Goal: Transaction & Acquisition: Purchase product/service

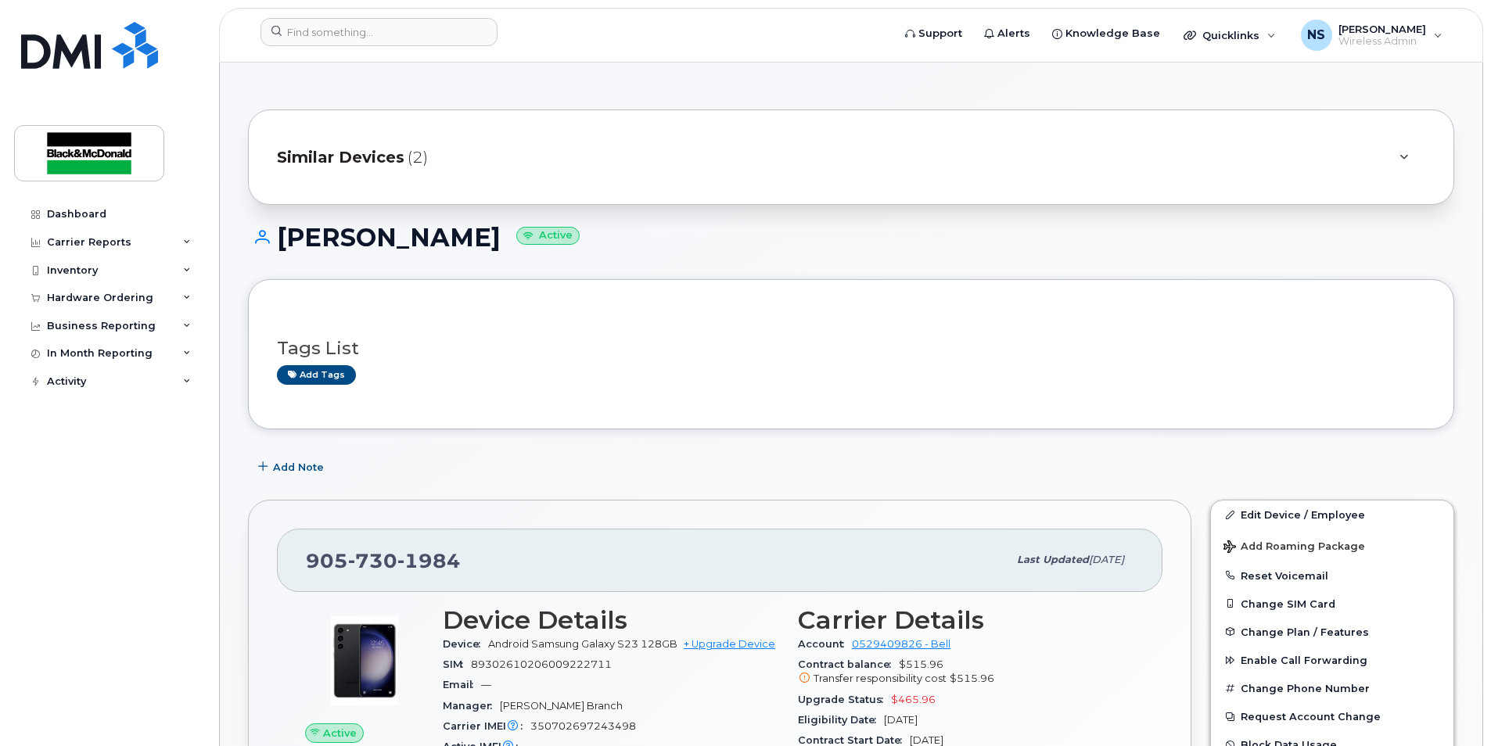
click at [1203, 463] on div "Add Note" at bounding box center [851, 467] width 1206 height 28
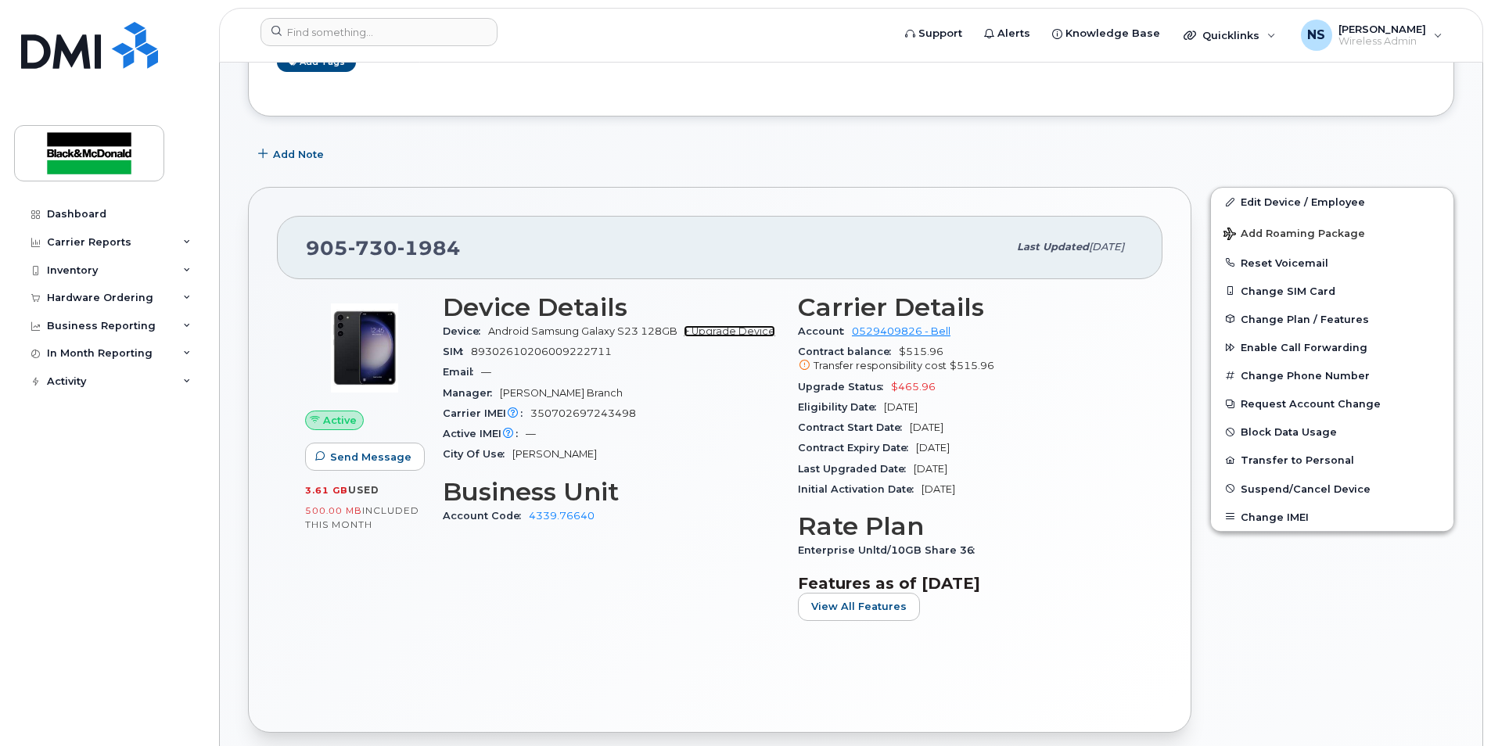
click at [716, 327] on link "+ Upgrade Device" at bounding box center [730, 331] width 92 height 12
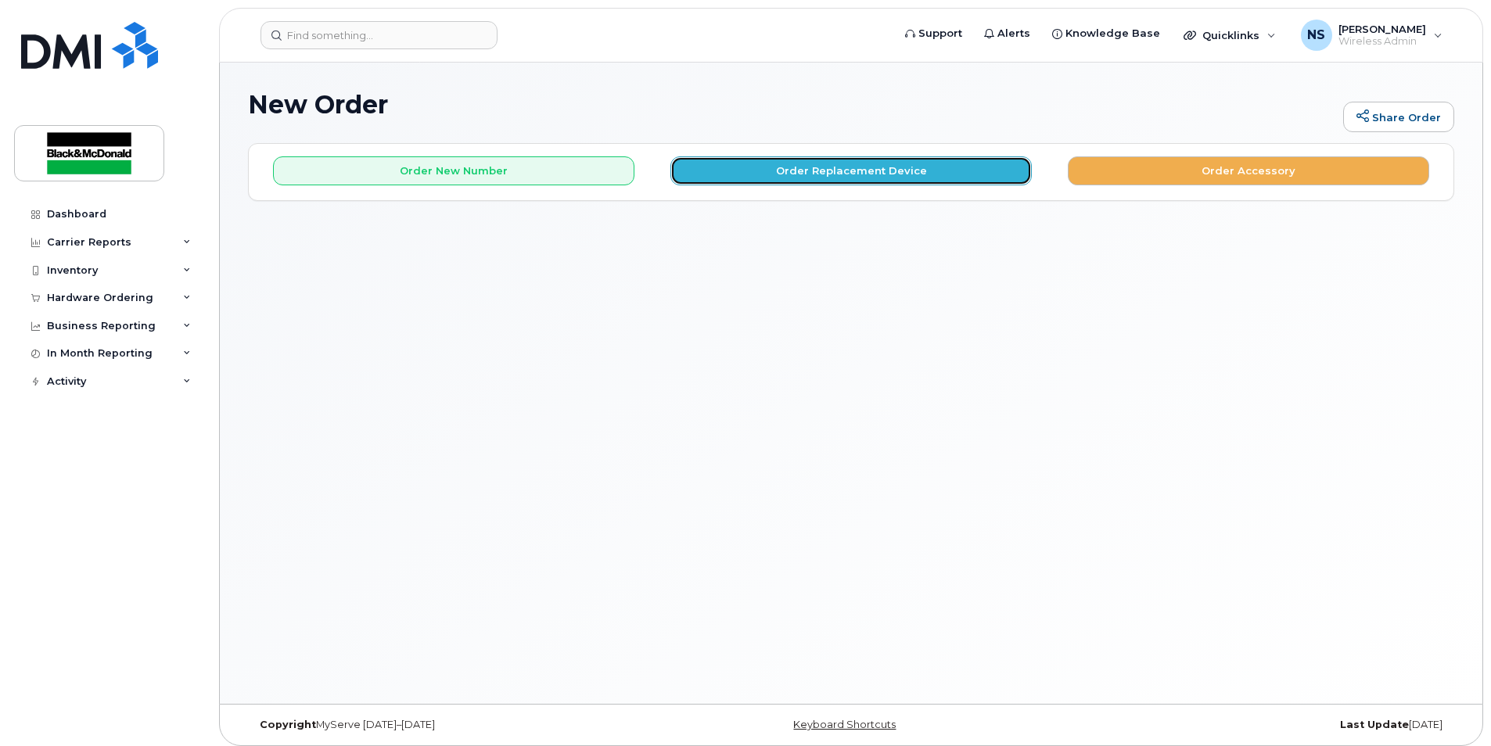
click at [728, 175] on button "Order Replacement Device" at bounding box center [851, 170] width 361 height 29
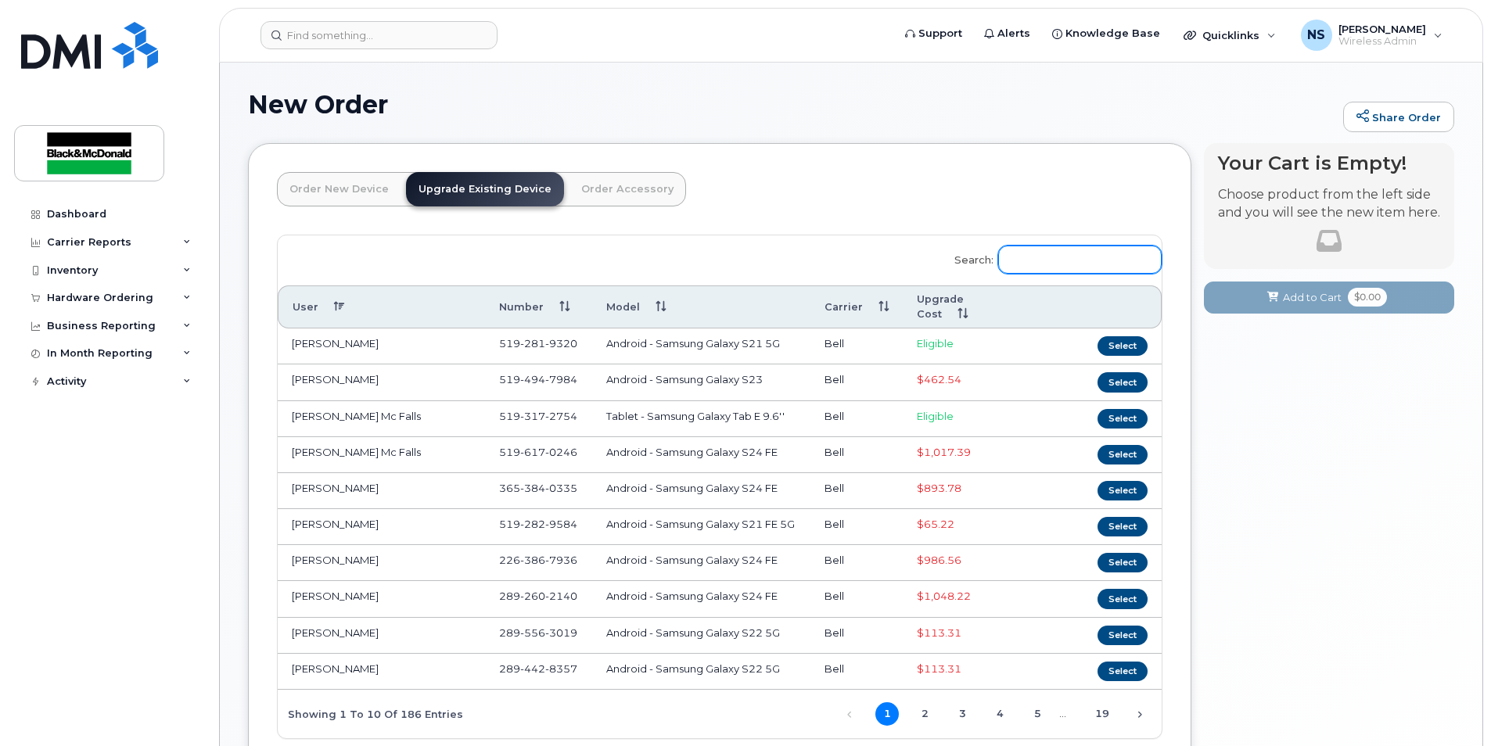
click at [1088, 250] on input "Search:" at bounding box center [1080, 260] width 164 height 28
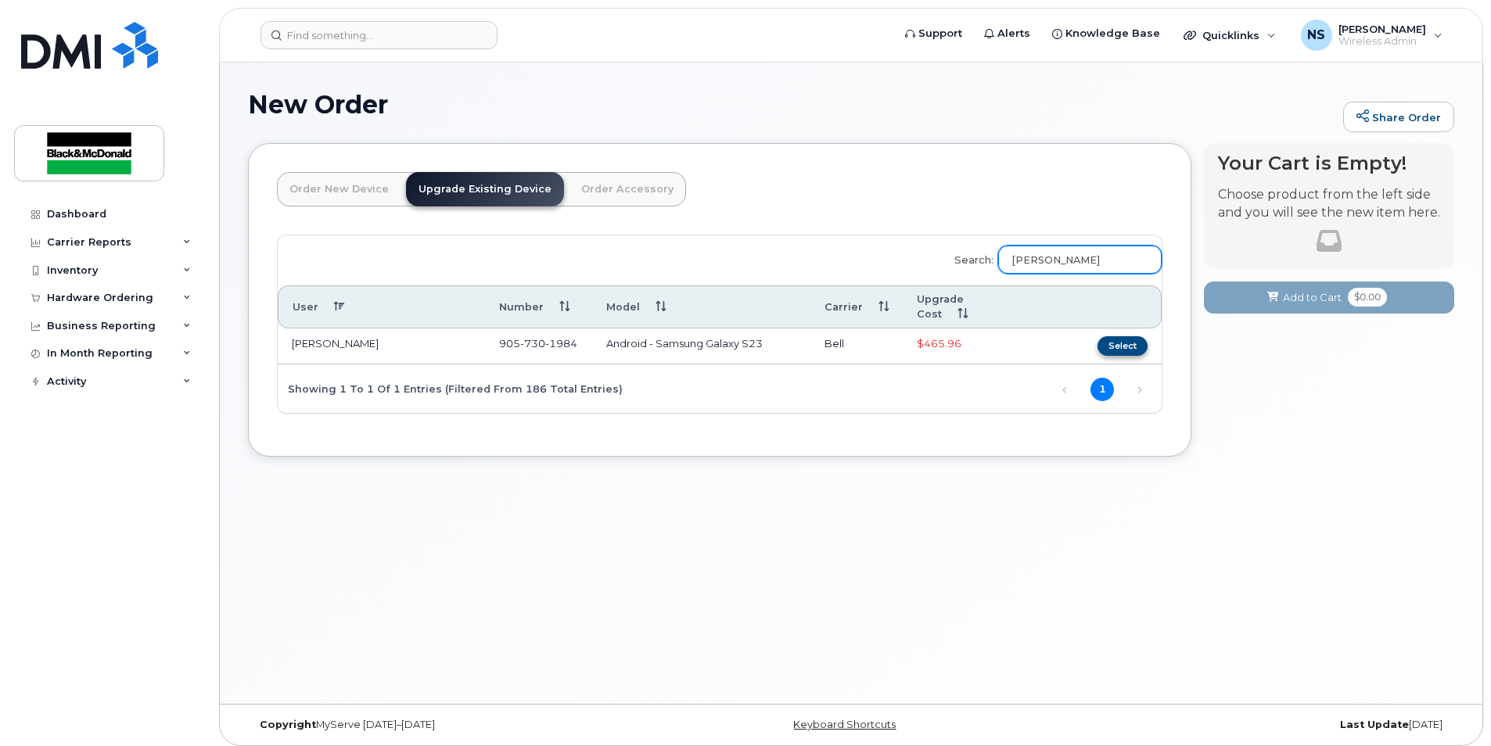
type input "steve"
click at [1127, 346] on button "Select" at bounding box center [1123, 346] width 50 height 20
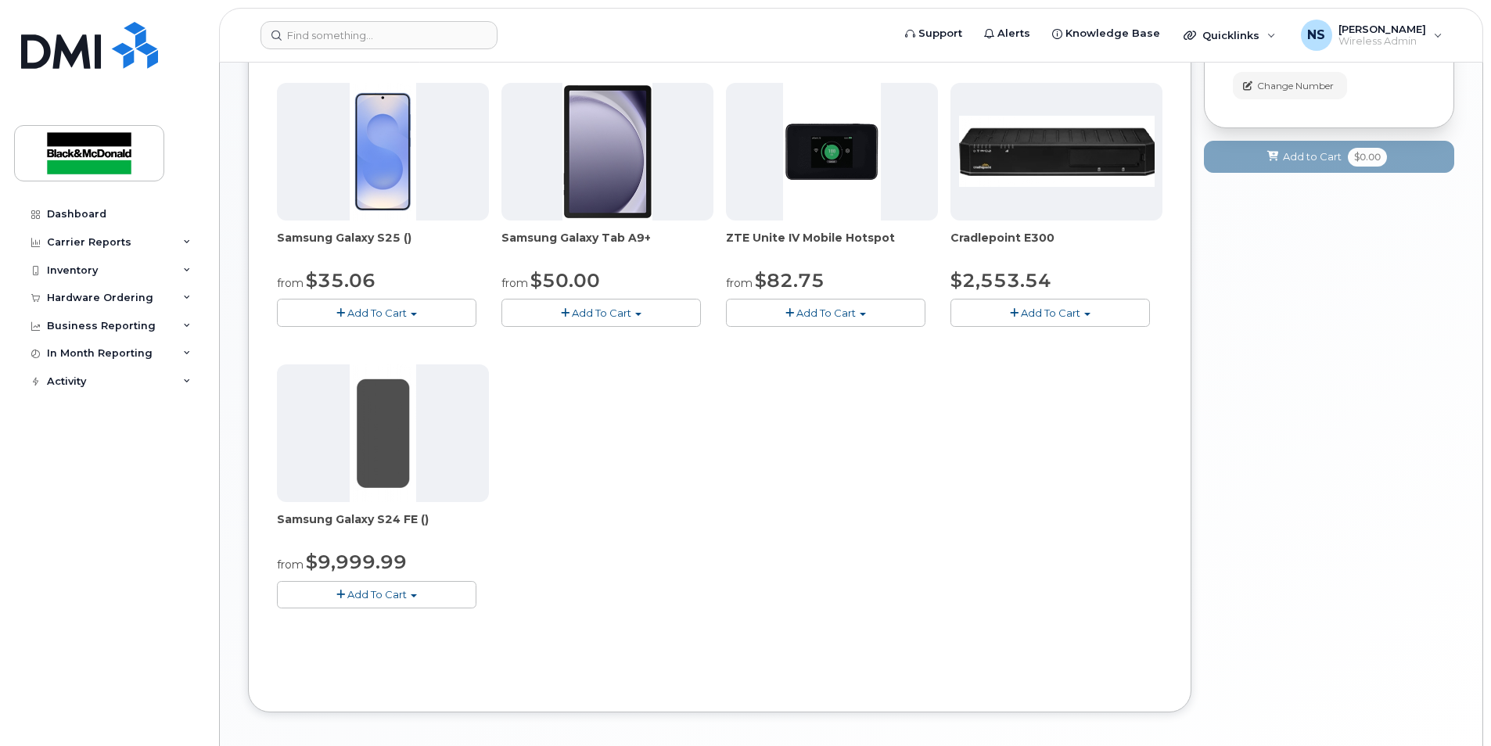
scroll to position [572, 0]
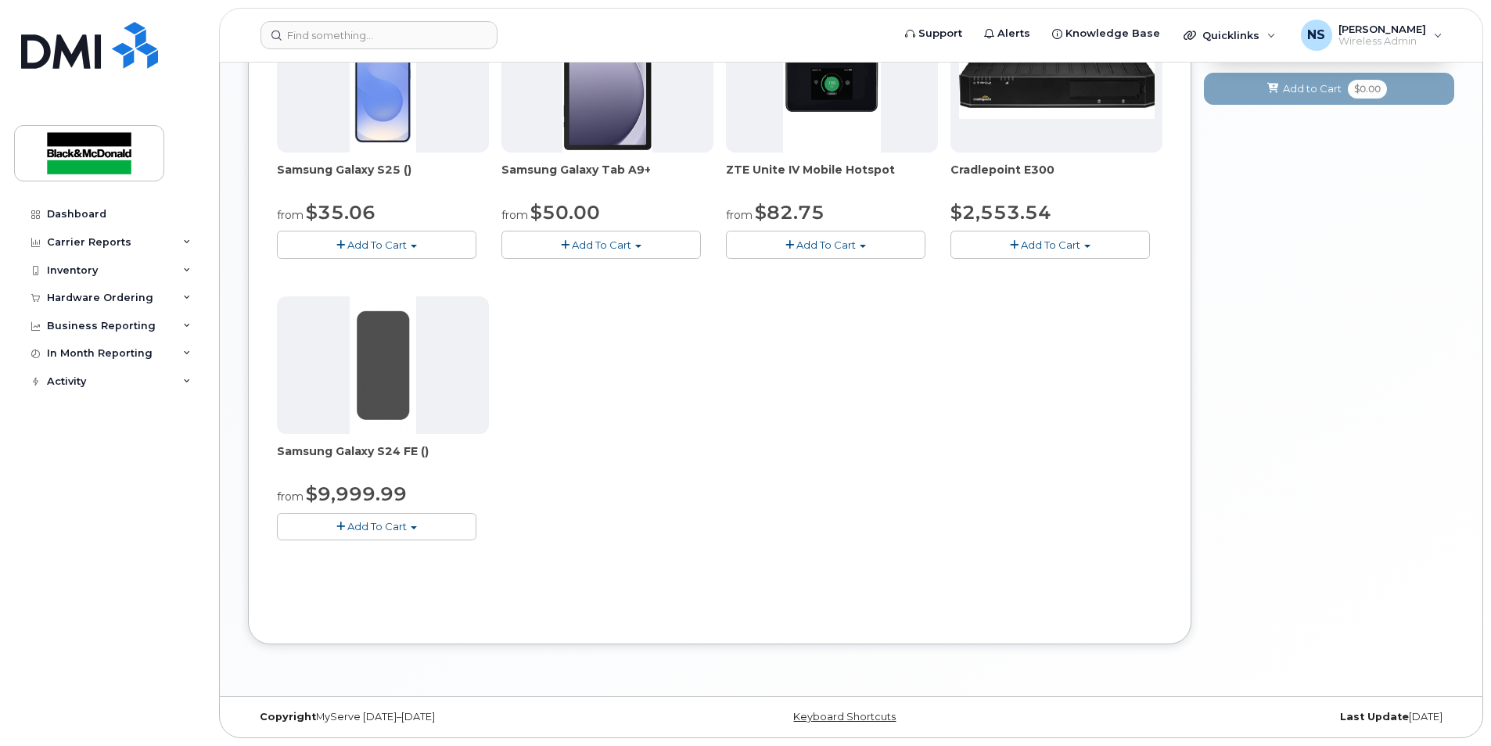
click at [407, 530] on button "Add To Cart" at bounding box center [377, 526] width 200 height 27
click at [704, 578] on div "Use Inventory No No Yes Device Make All Android Cell Phone HUB Modem All Androi…" at bounding box center [720, 139] width 886 height 953
click at [385, 535] on button "Add To Cart" at bounding box center [377, 526] width 200 height 27
click at [399, 581] on link "$9999.99 - replacement price (128GB)" at bounding box center [397, 576] width 233 height 20
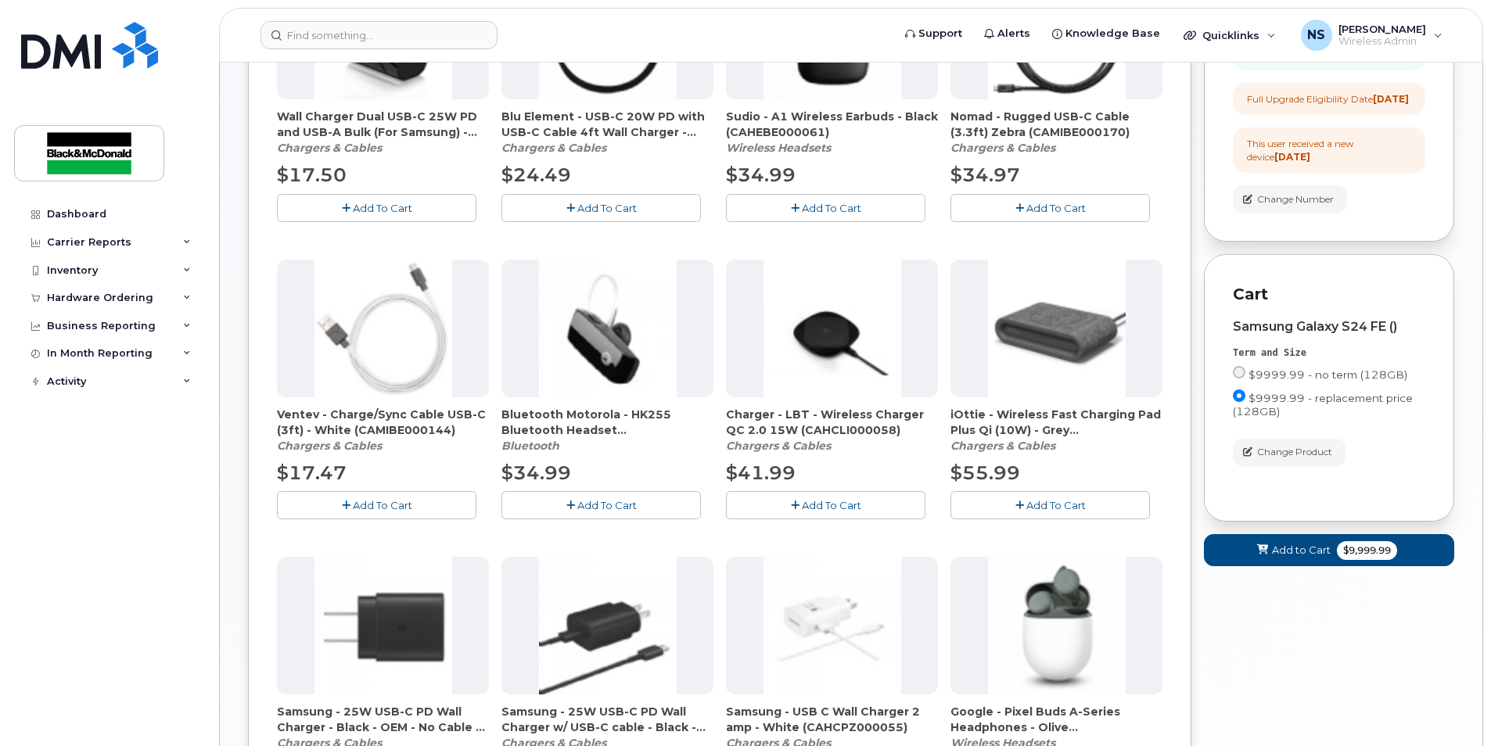
scroll to position [415, 0]
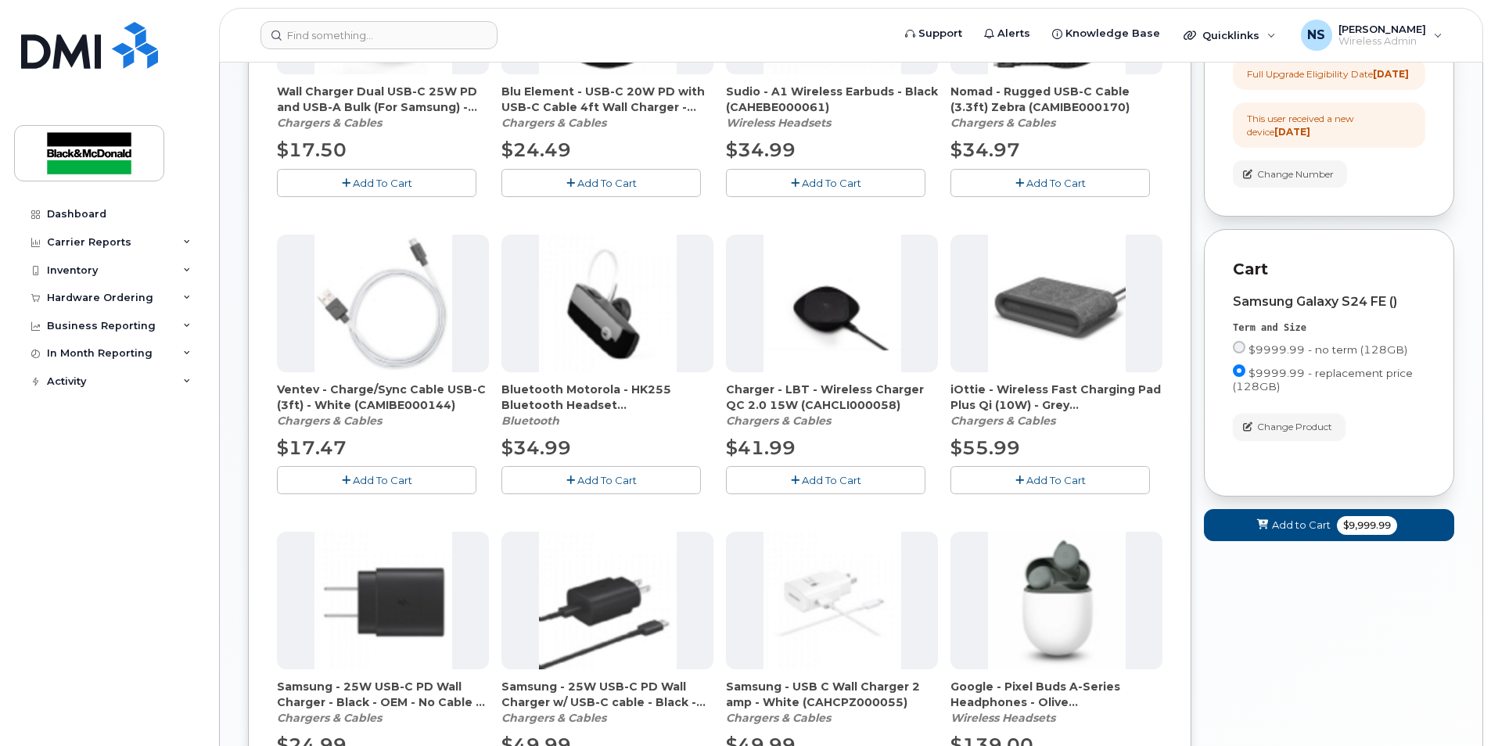
click at [1249, 432] on icon "button" at bounding box center [1247, 427] width 9 height 9
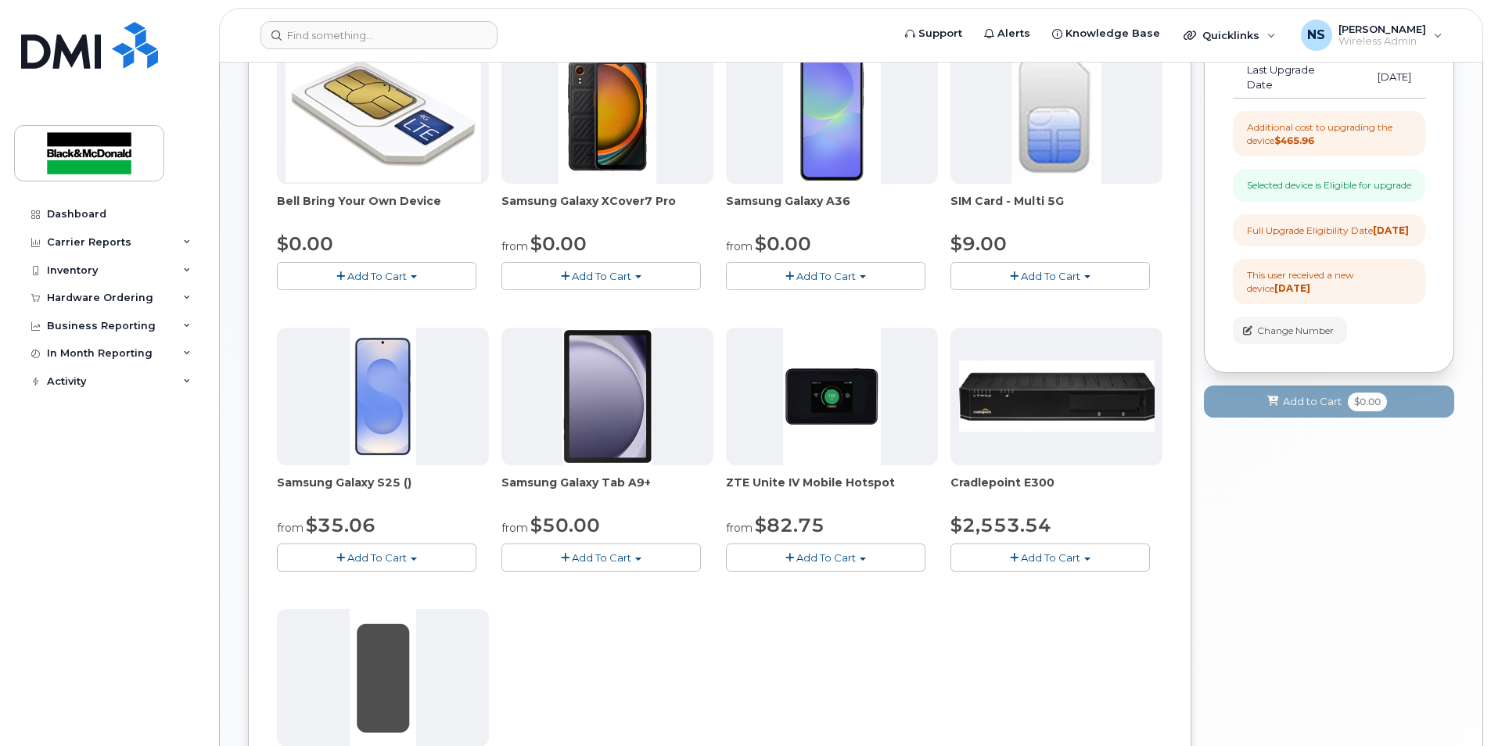
scroll to position [181, 0]
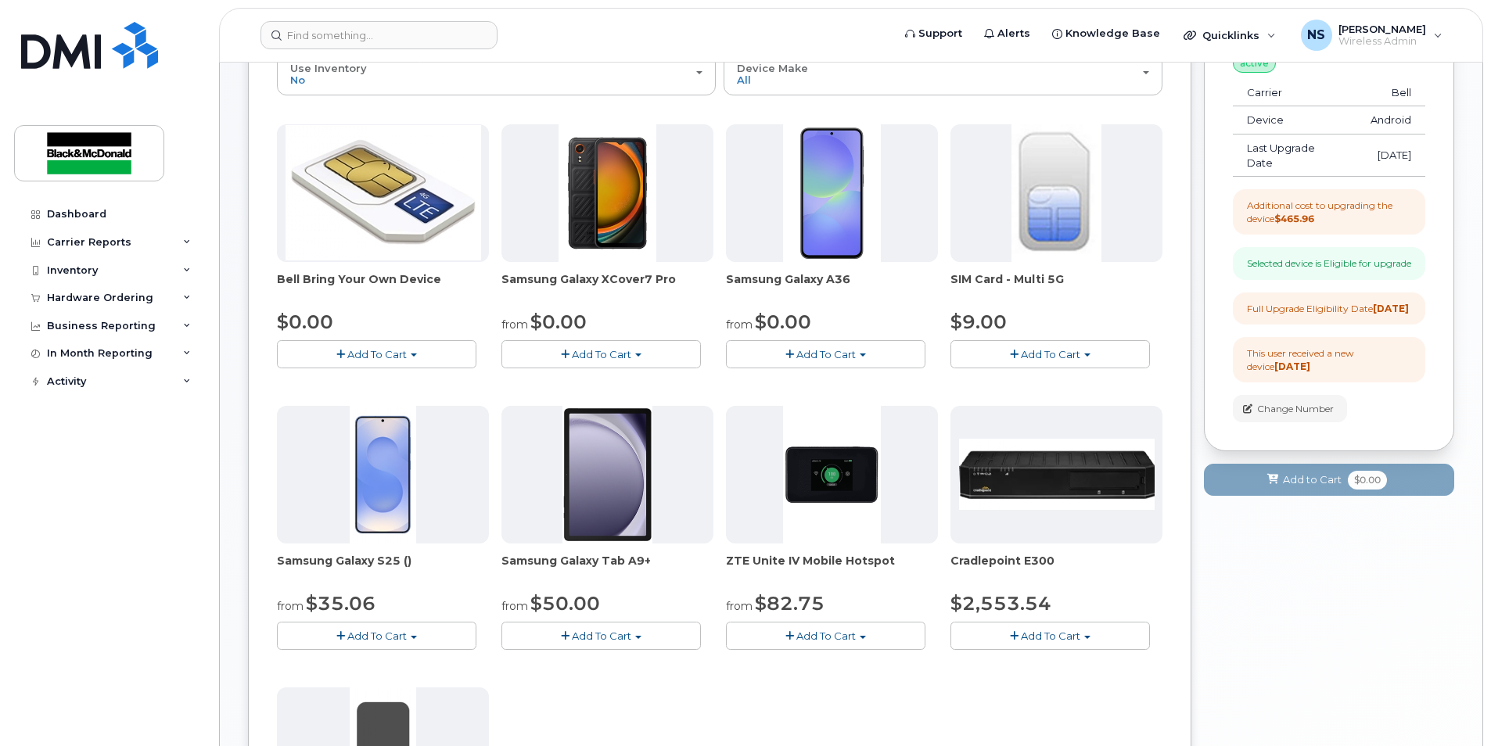
click at [369, 637] on span "Add To Cart" at bounding box center [376, 636] width 59 height 13
click at [332, 668] on link "$35.06 - 3 year term - voice & data plan (128GB)" at bounding box center [420, 666] width 279 height 20
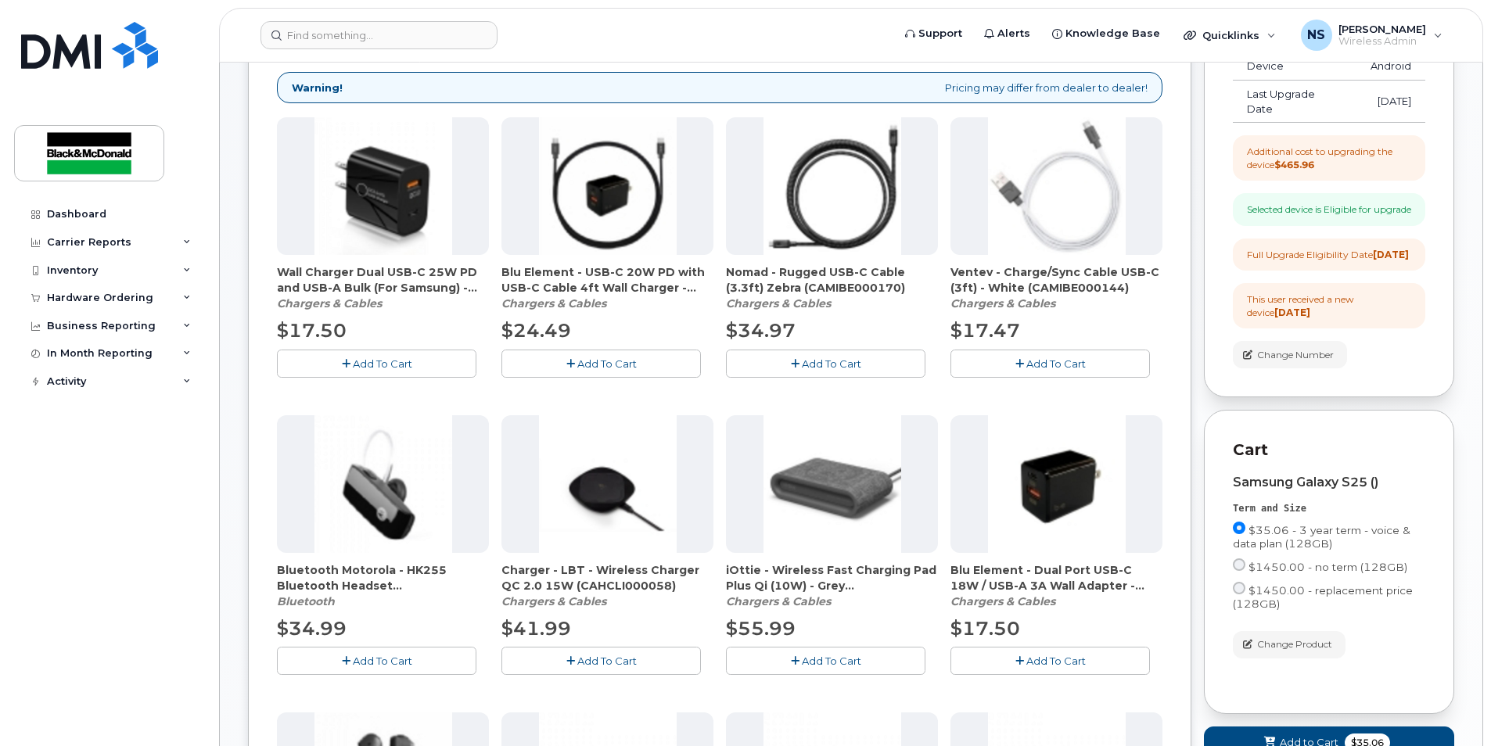
scroll to position [0, 0]
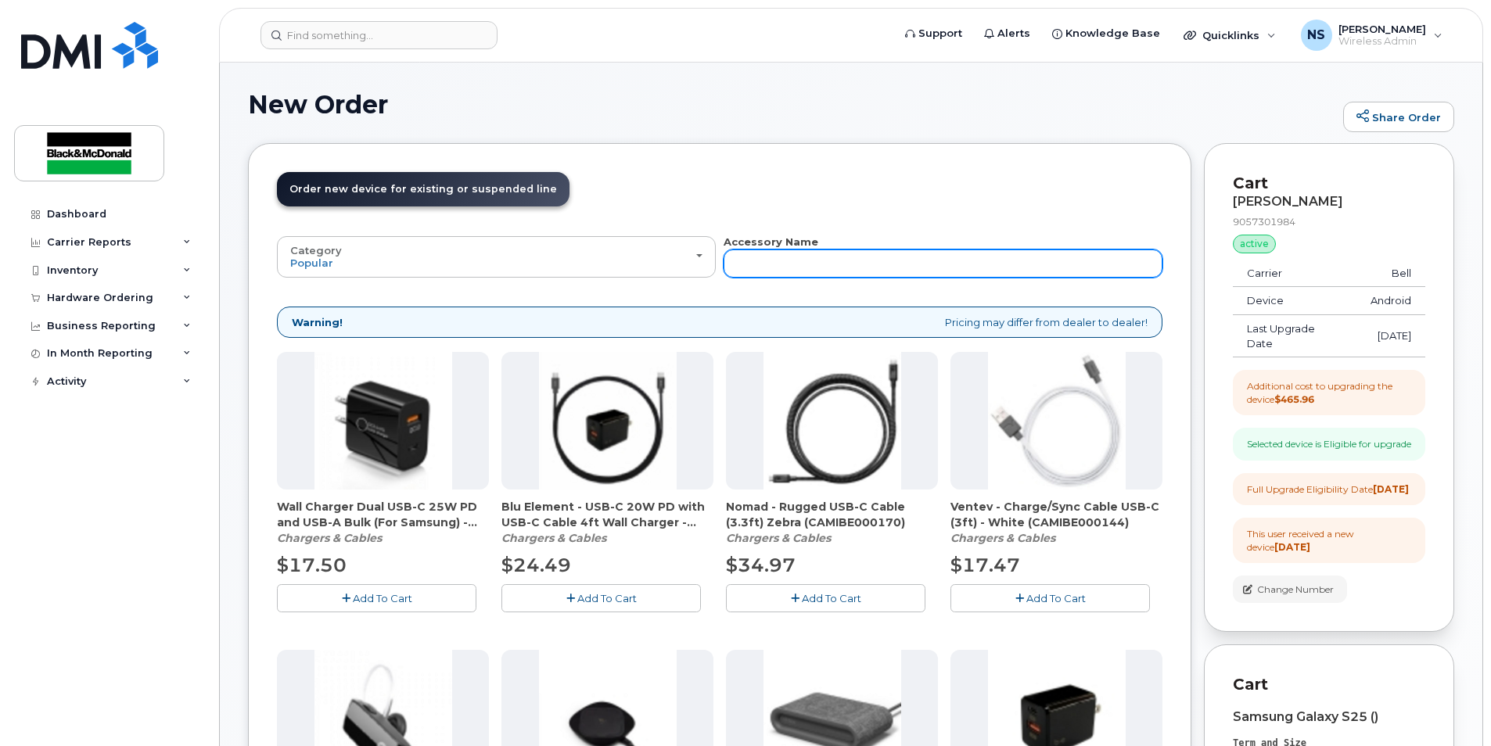
click at [884, 267] on input "text" at bounding box center [943, 264] width 439 height 28
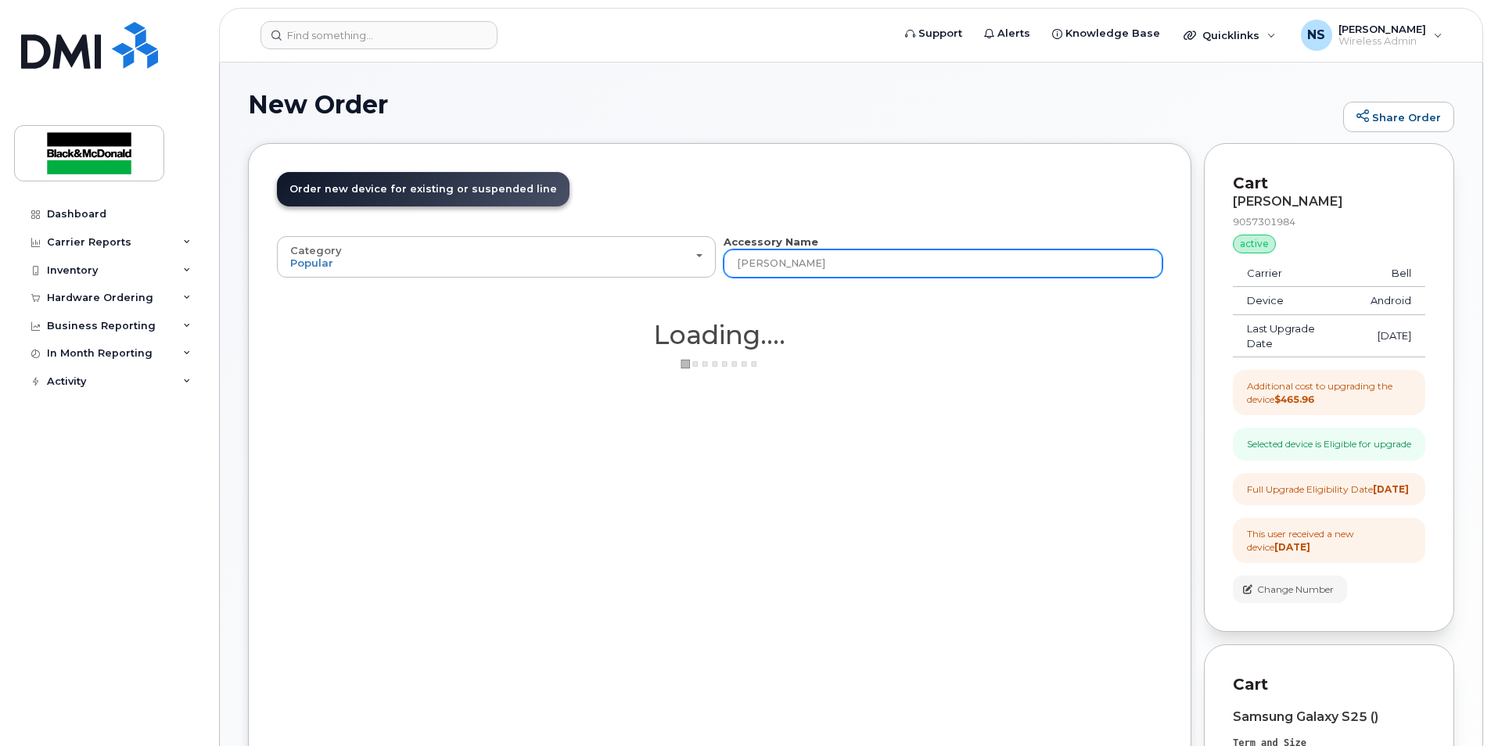
type input "otter"
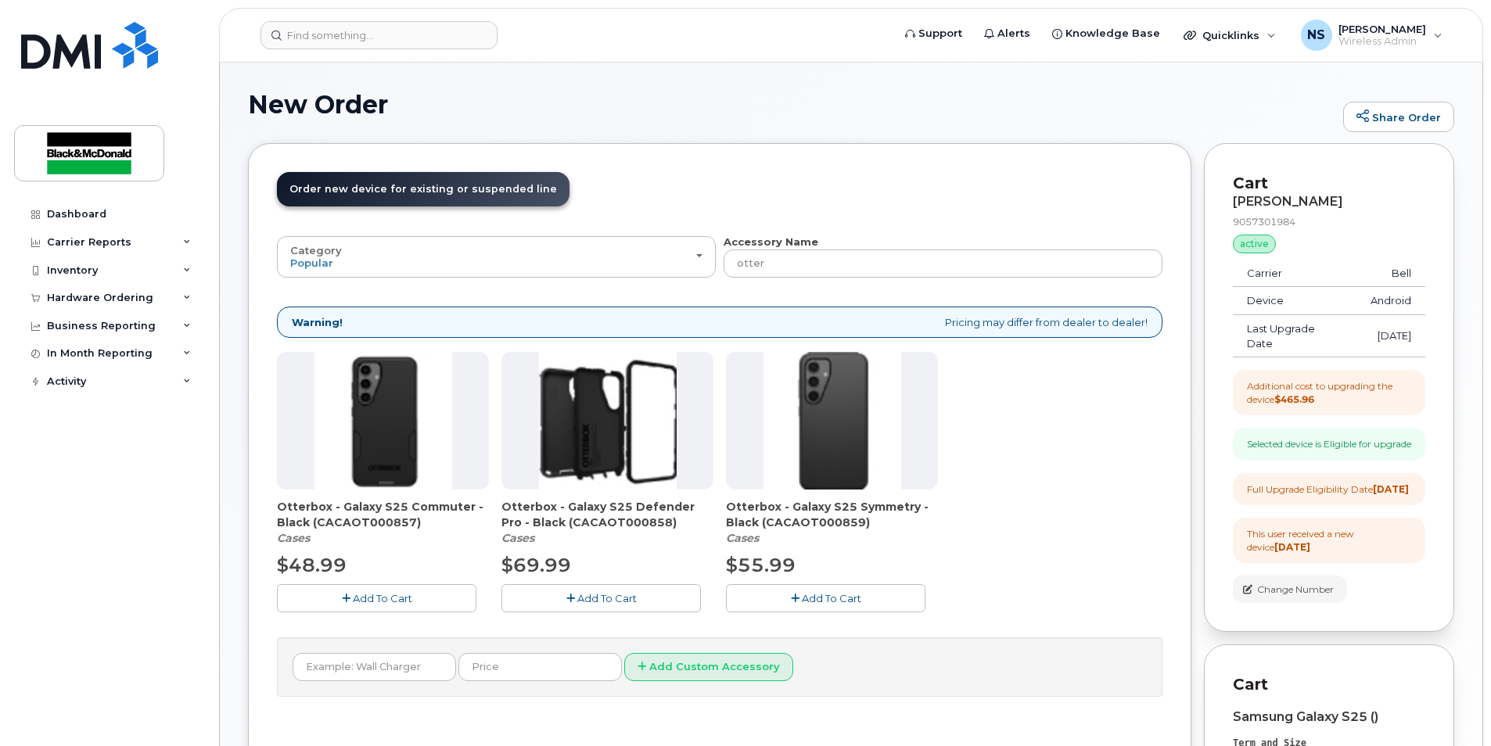
click at [420, 605] on button "Add To Cart" at bounding box center [377, 597] width 200 height 27
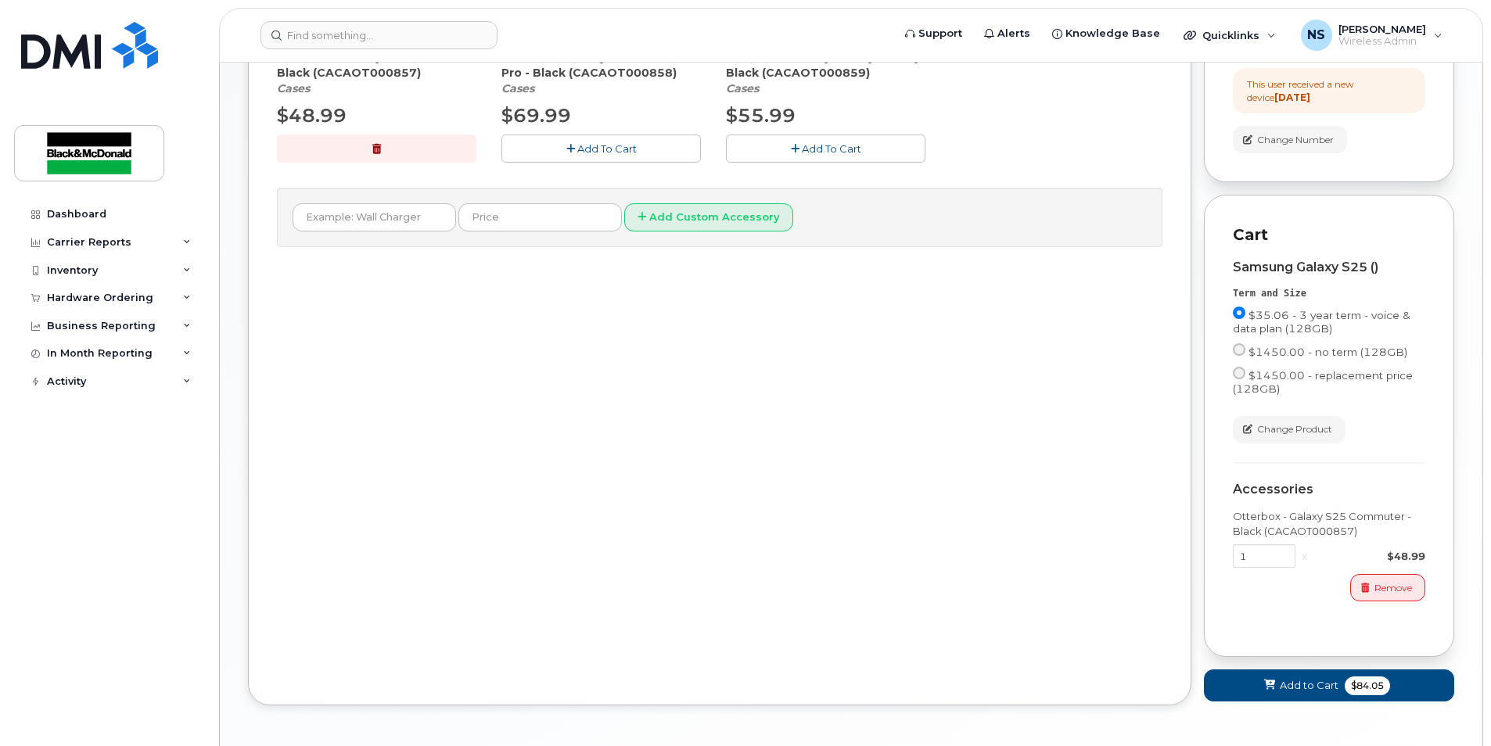
scroll to position [538, 0]
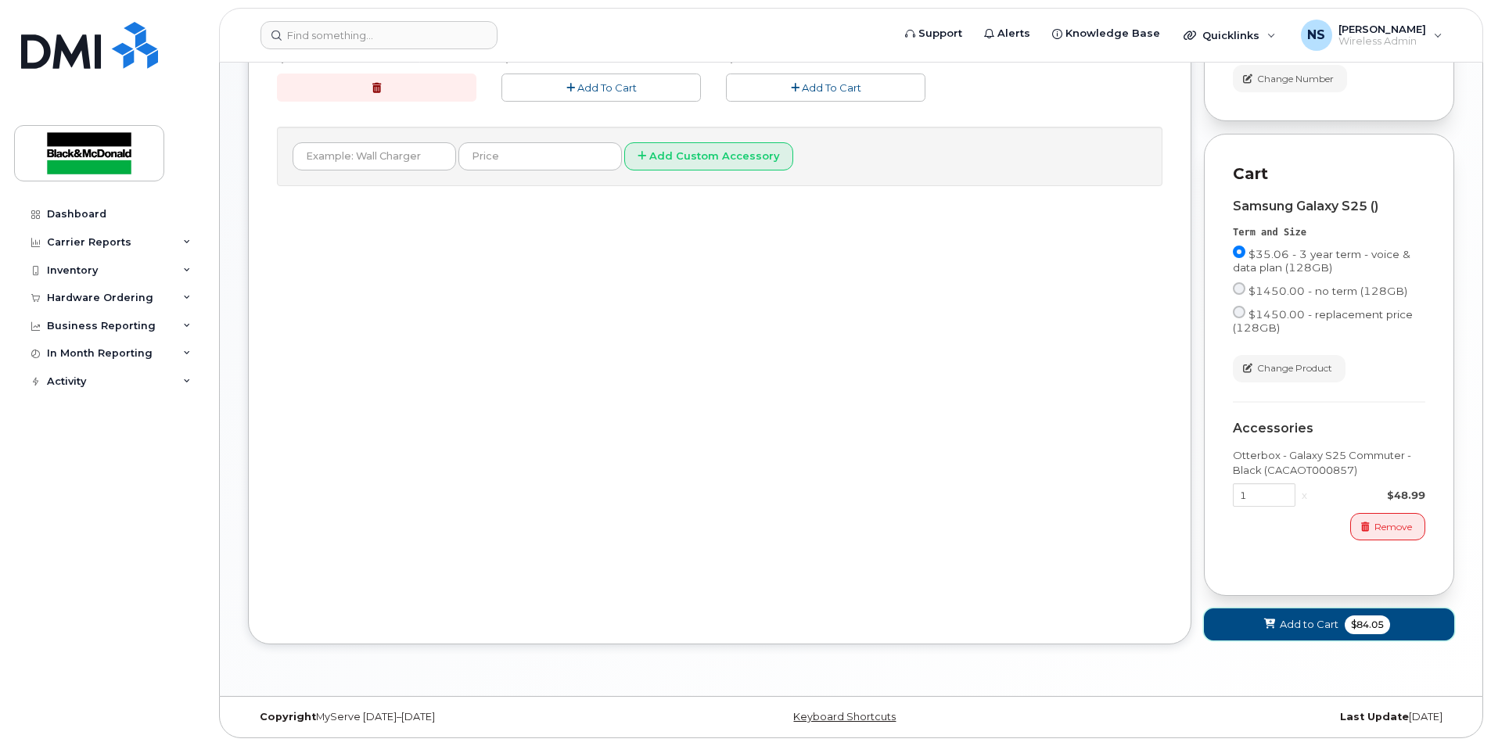
click at [1264, 619] on span at bounding box center [1270, 624] width 15 height 15
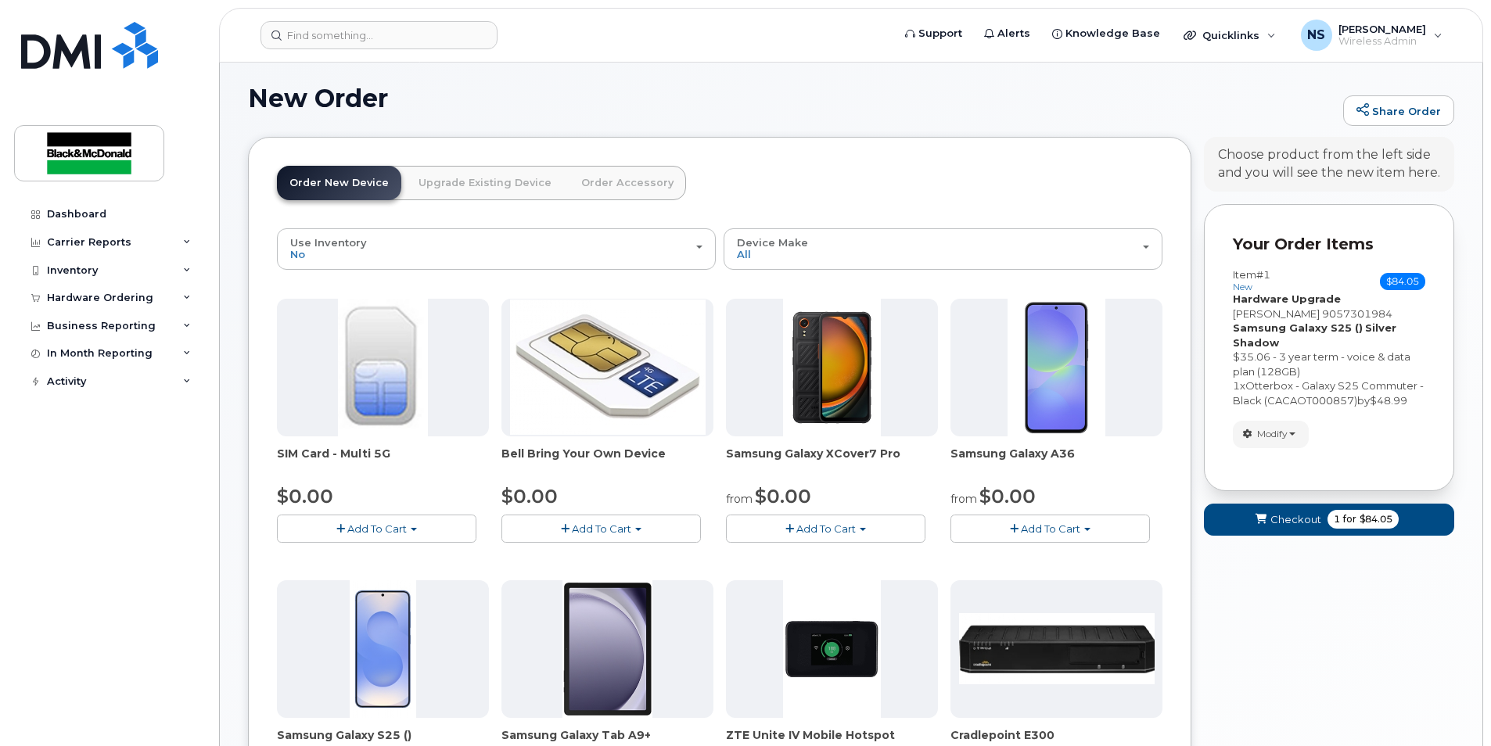
scroll to position [0, 0]
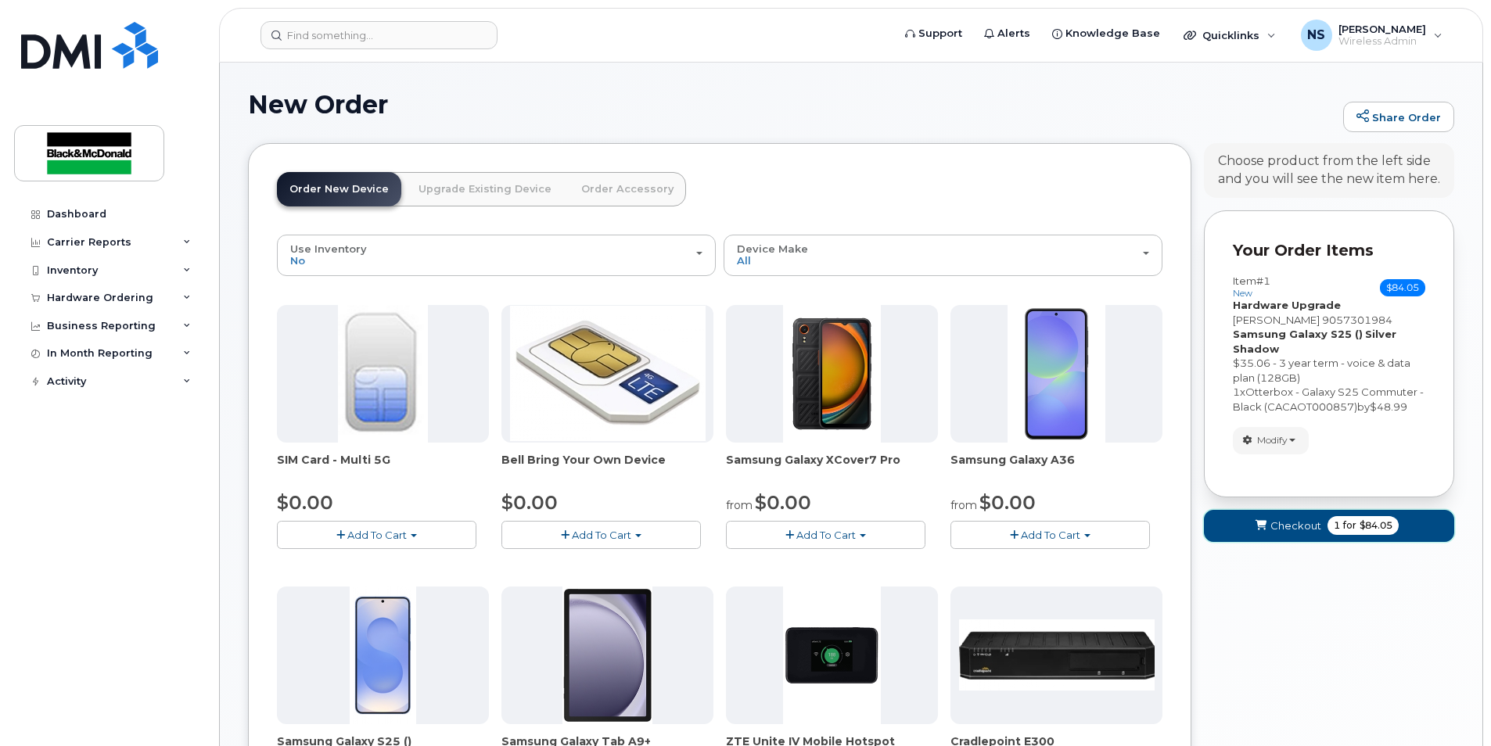
click at [1293, 533] on span "Checkout" at bounding box center [1296, 526] width 51 height 15
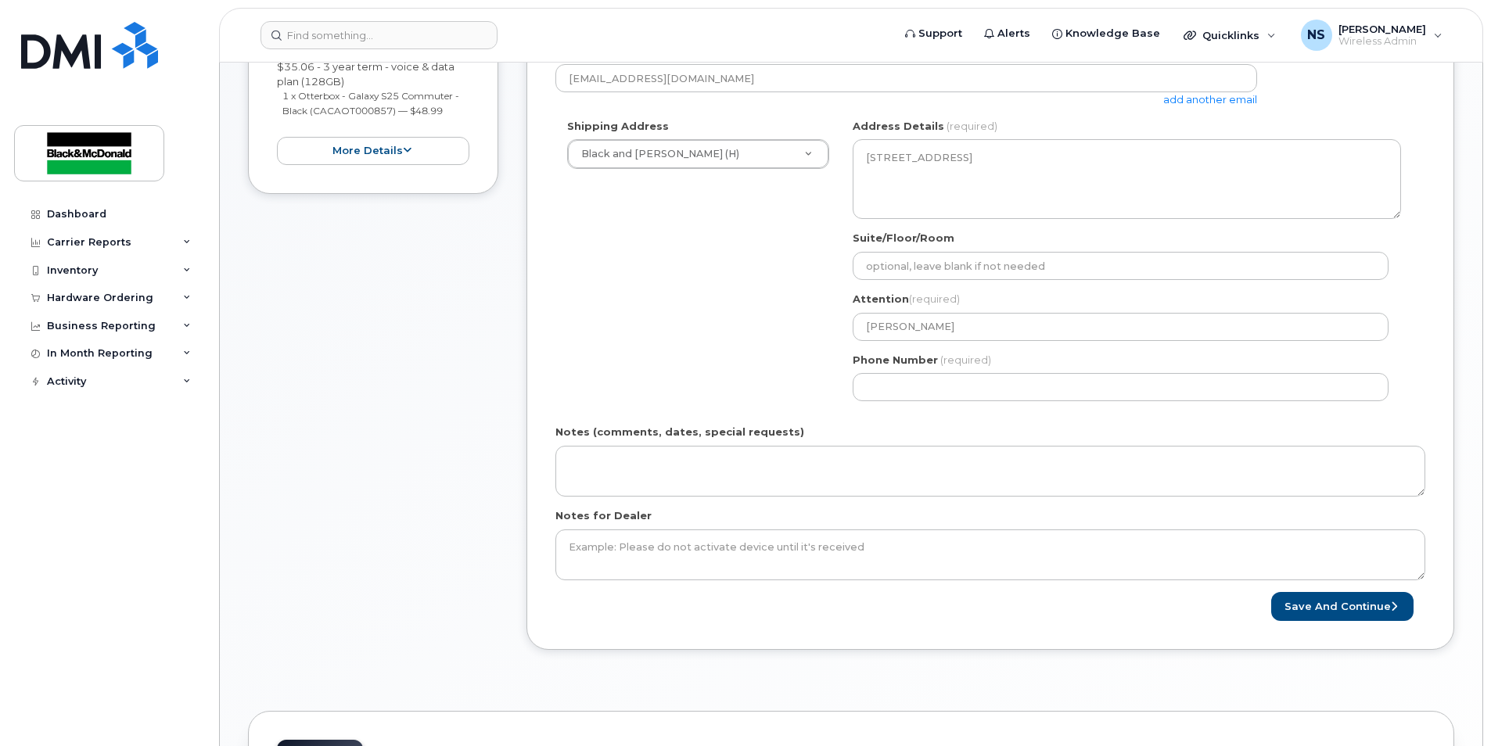
scroll to position [391, 0]
click at [1296, 613] on button "Save and Continue" at bounding box center [1342, 606] width 142 height 29
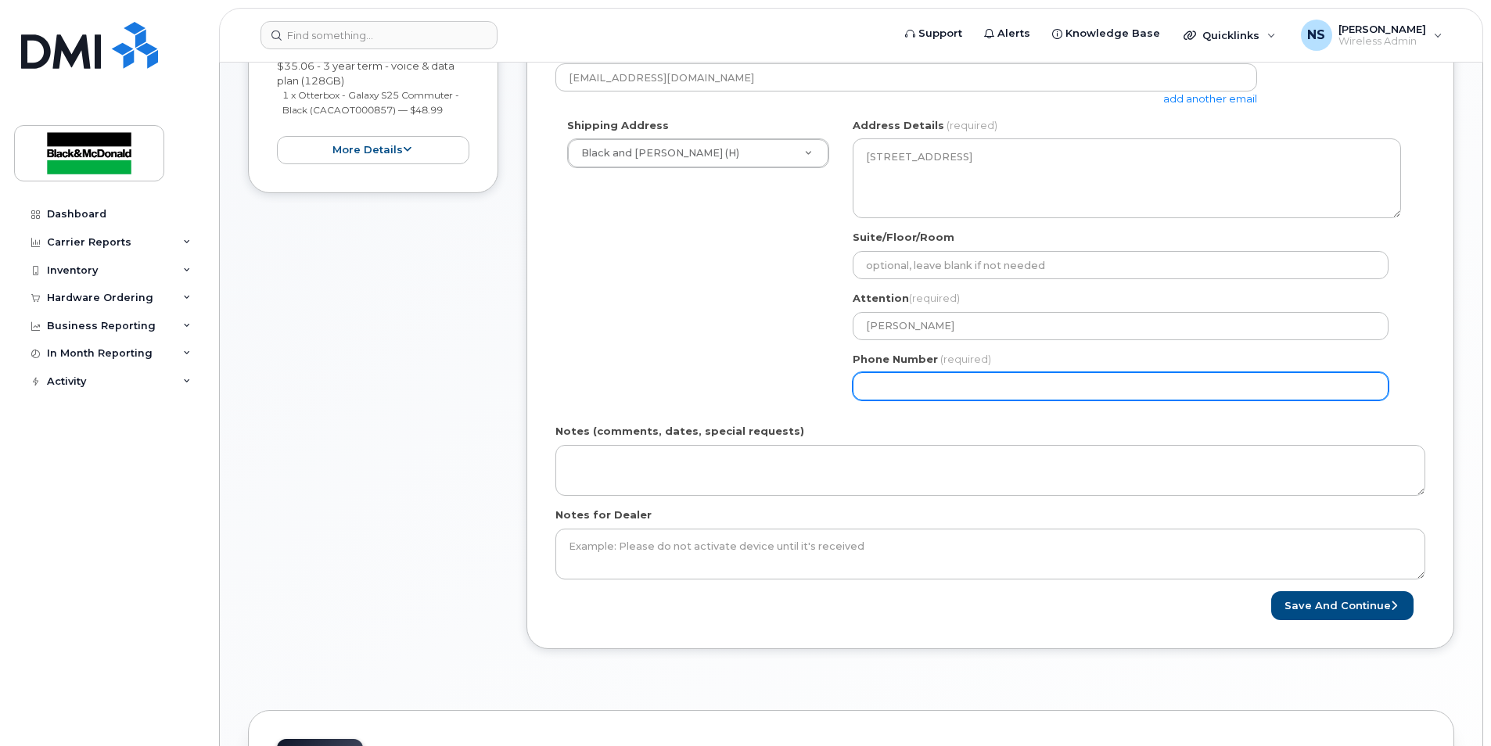
click at [981, 386] on input "Phone Number" at bounding box center [1121, 386] width 536 height 28
select select
type input "9"
type input "365218006"
select select
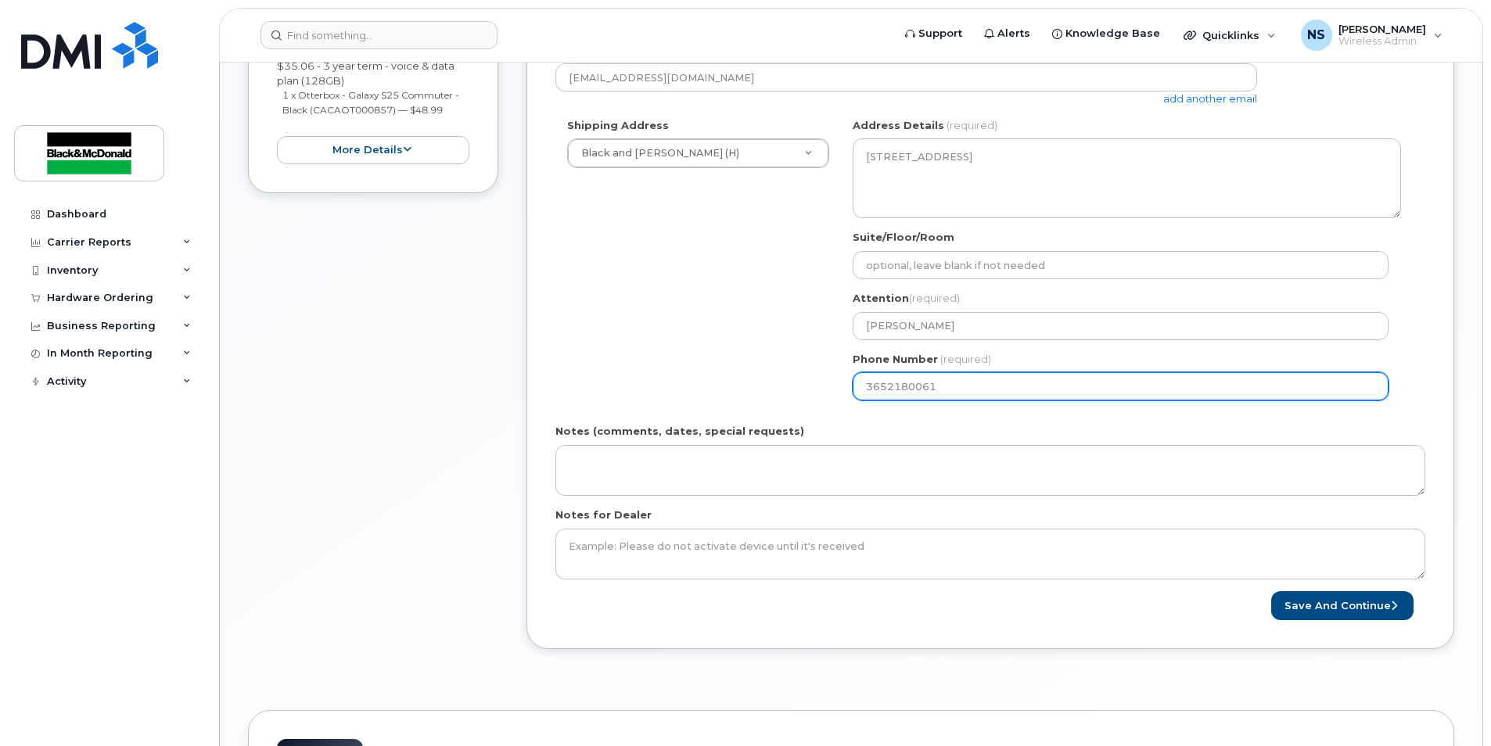
type input "3652180061"
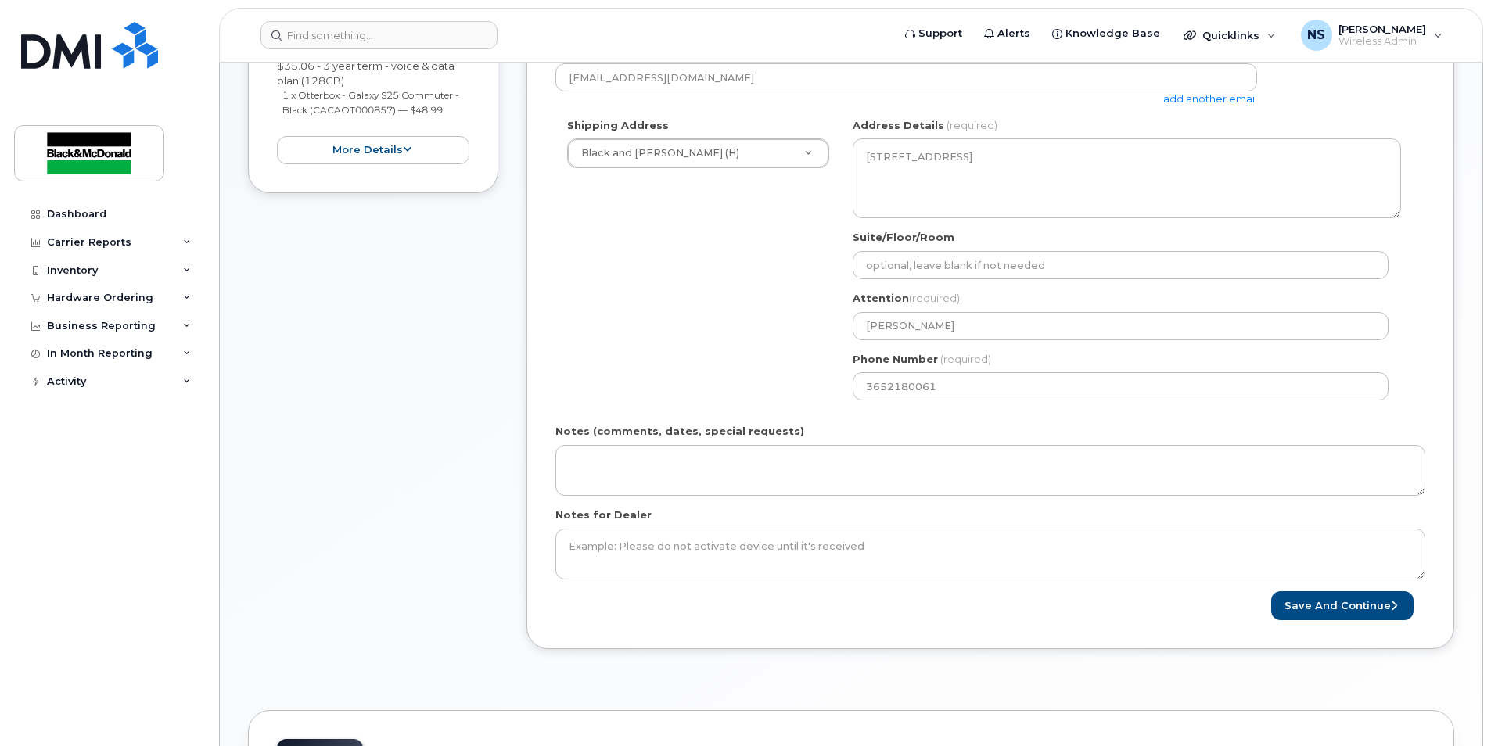
click at [781, 407] on div "Shipping Address Black and McDonald (H) Black and McDonald (H) Black & McDonald…" at bounding box center [985, 265] width 858 height 294
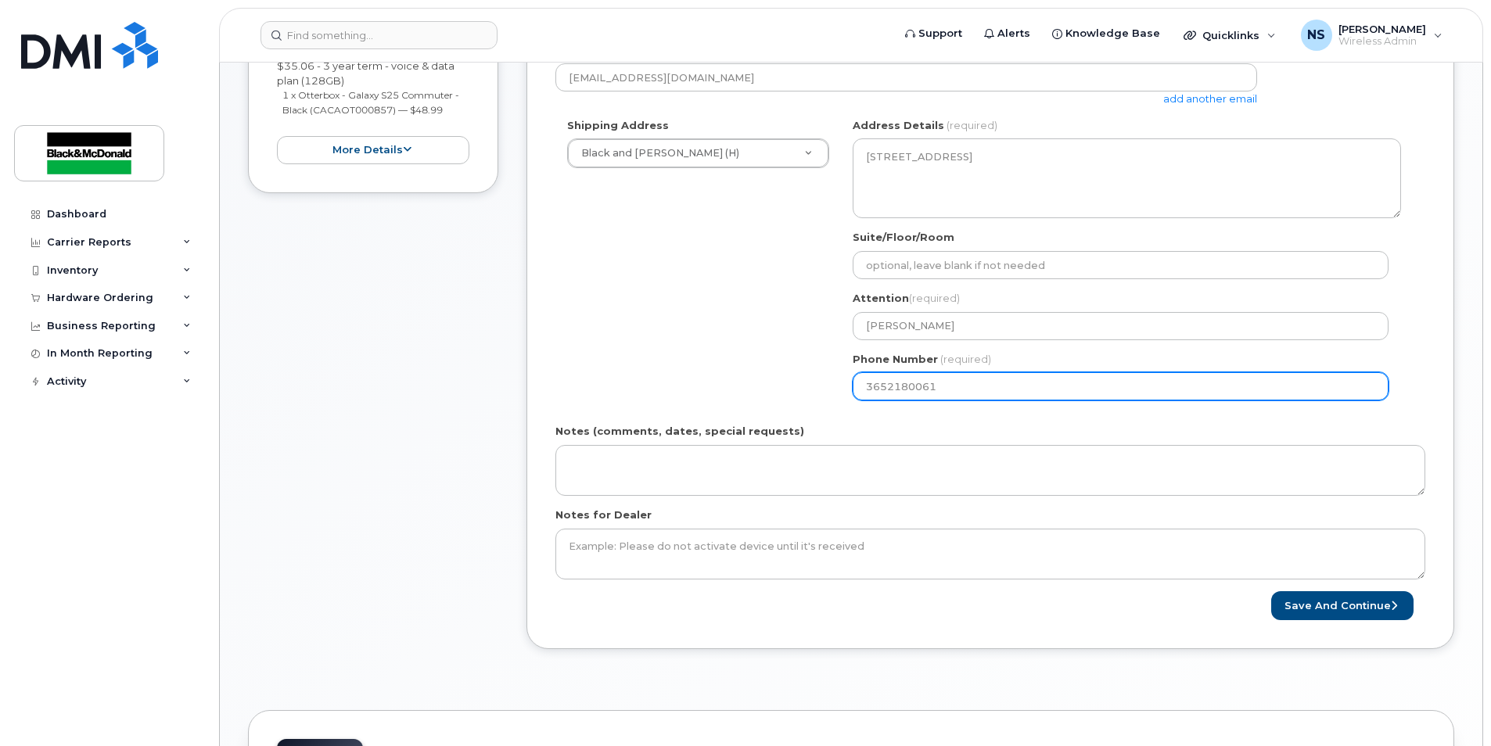
click at [886, 386] on input "3652180061" at bounding box center [1121, 386] width 536 height 28
select select
click at [1031, 390] on input "Phone Number" at bounding box center [1121, 386] width 536 height 28
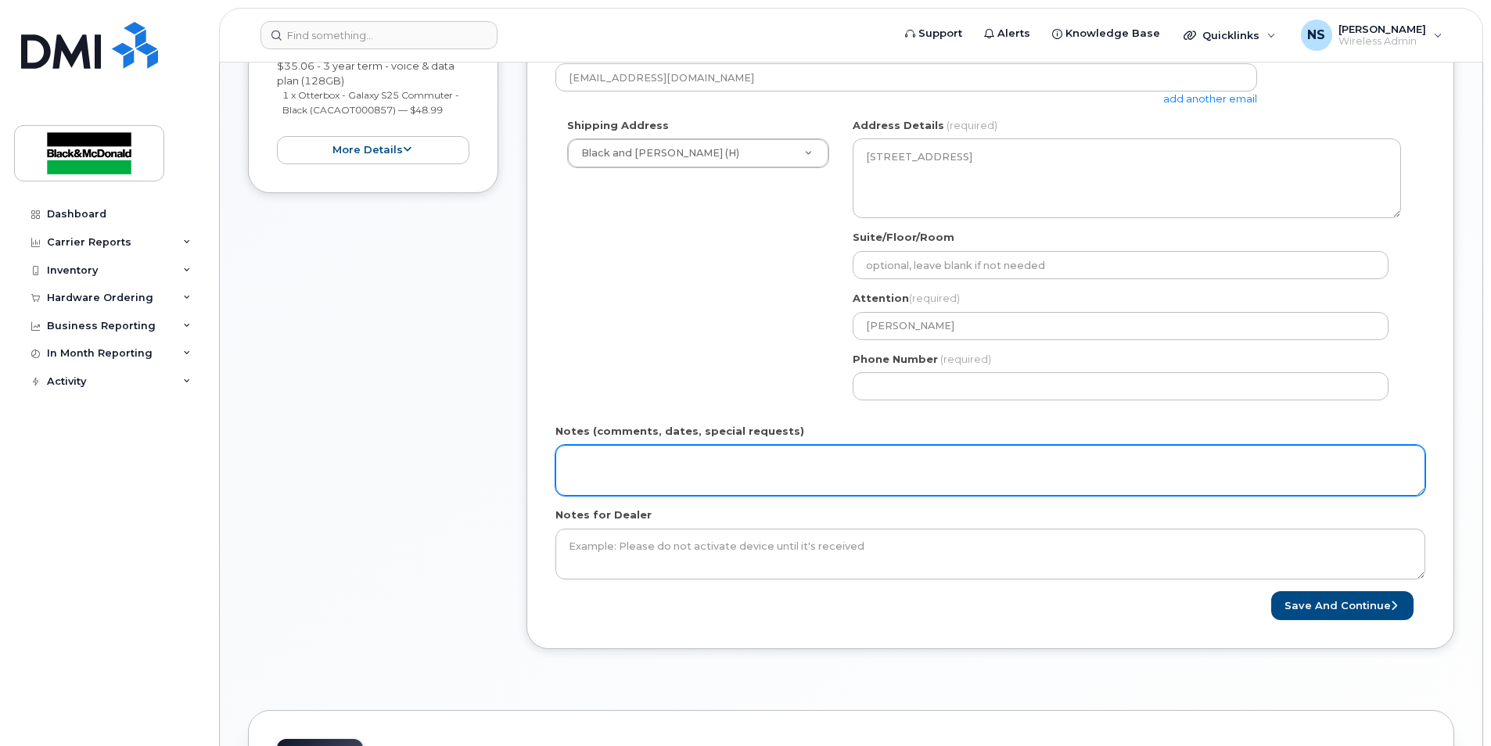
click at [781, 470] on textarea "Notes (comments, dates, special requests)" at bounding box center [991, 471] width 870 height 52
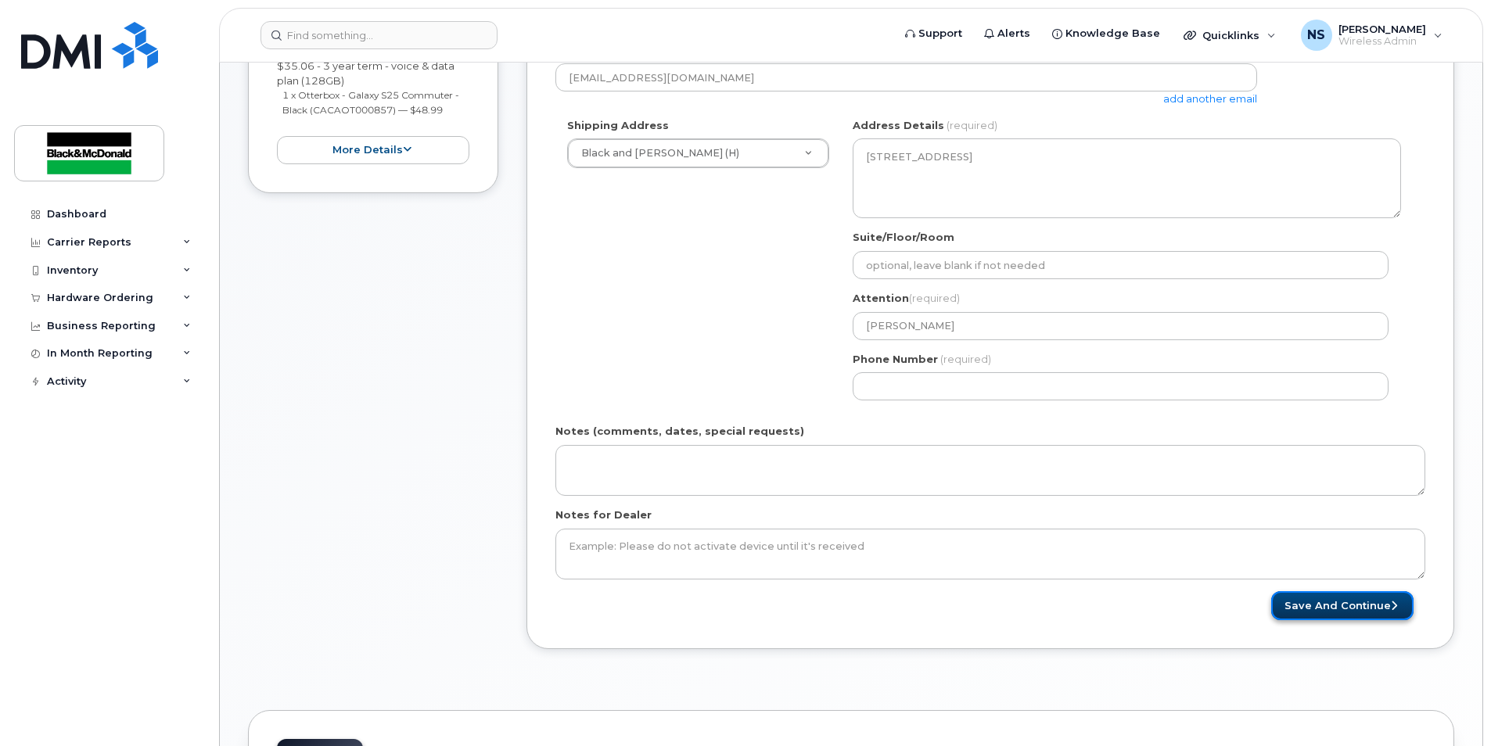
click at [1292, 609] on button "Save and Continue" at bounding box center [1342, 606] width 142 height 29
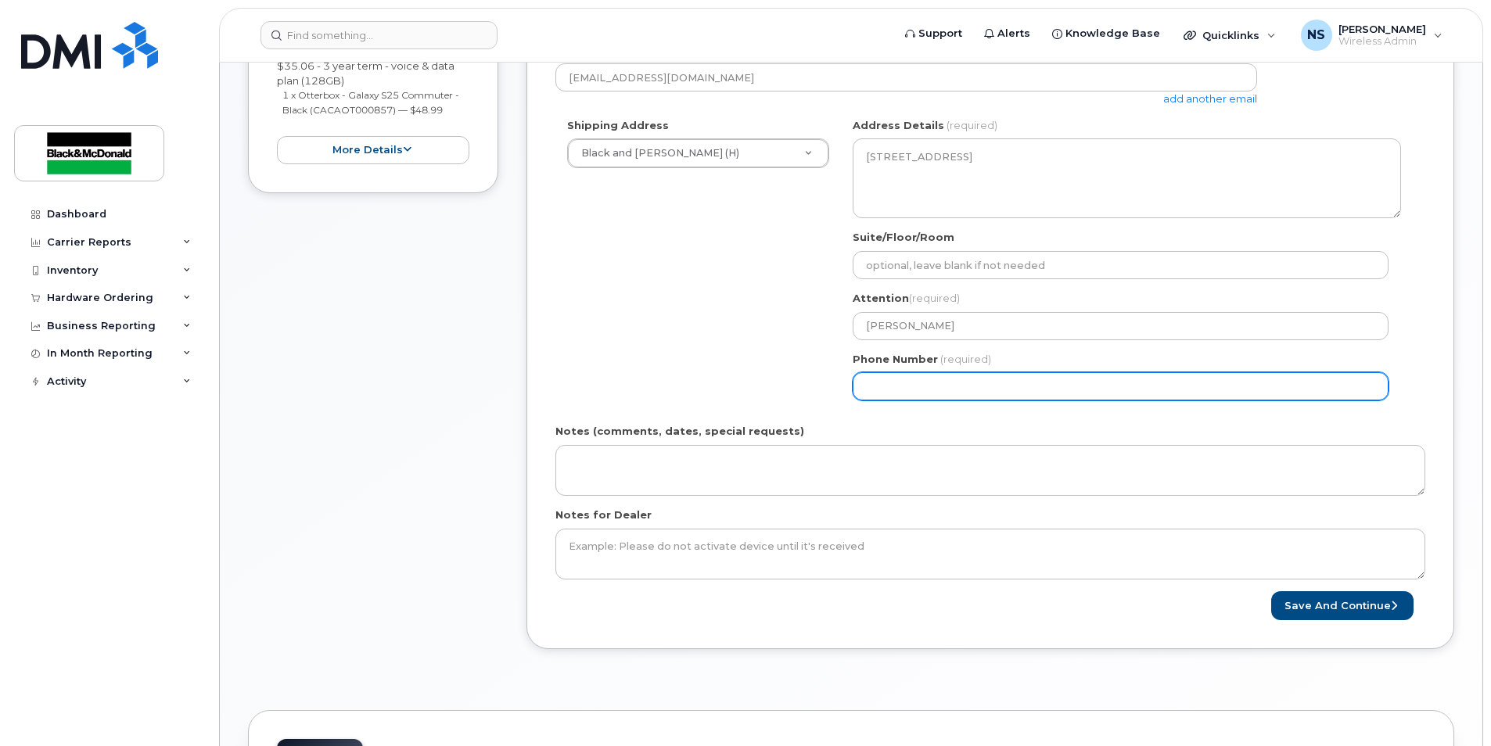
click at [979, 389] on input "Phone Number" at bounding box center [1121, 386] width 536 height 28
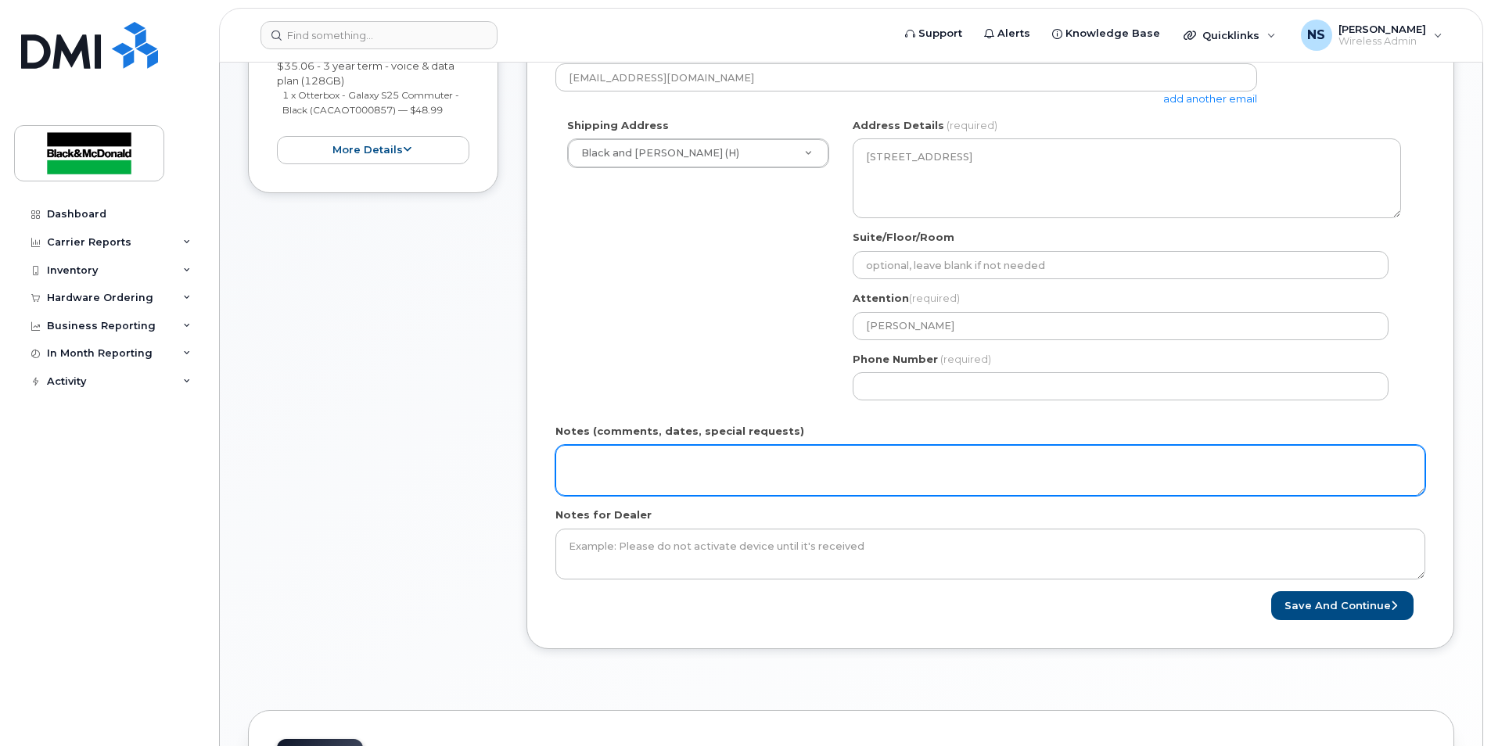
click at [858, 466] on textarea "Notes (comments, dates, special requests)" at bounding box center [991, 471] width 870 height 52
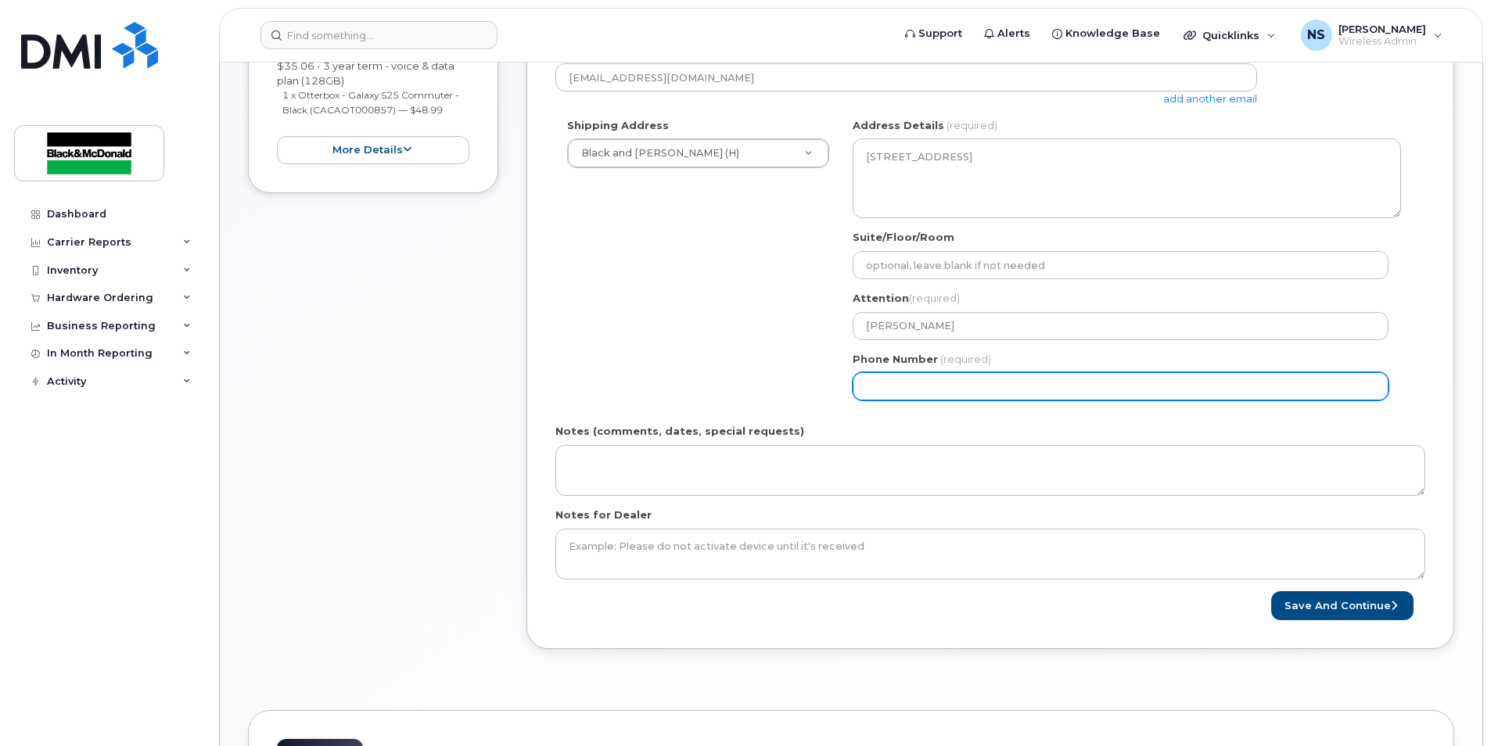
click at [986, 379] on input "Phone Number" at bounding box center [1121, 386] width 536 height 28
type input "365218006"
select select
type input "3652180061"
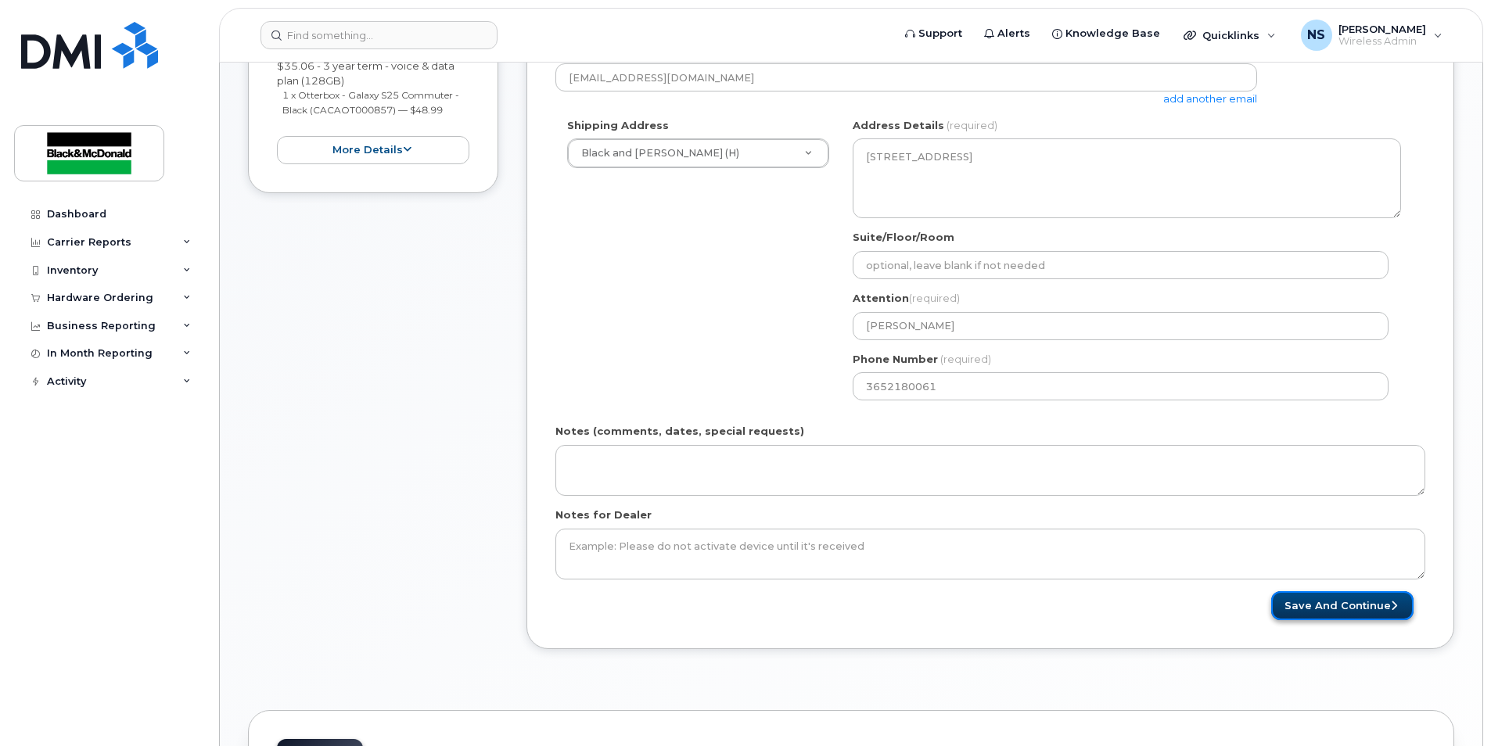
click at [1373, 602] on button "Save and Continue" at bounding box center [1342, 606] width 142 height 29
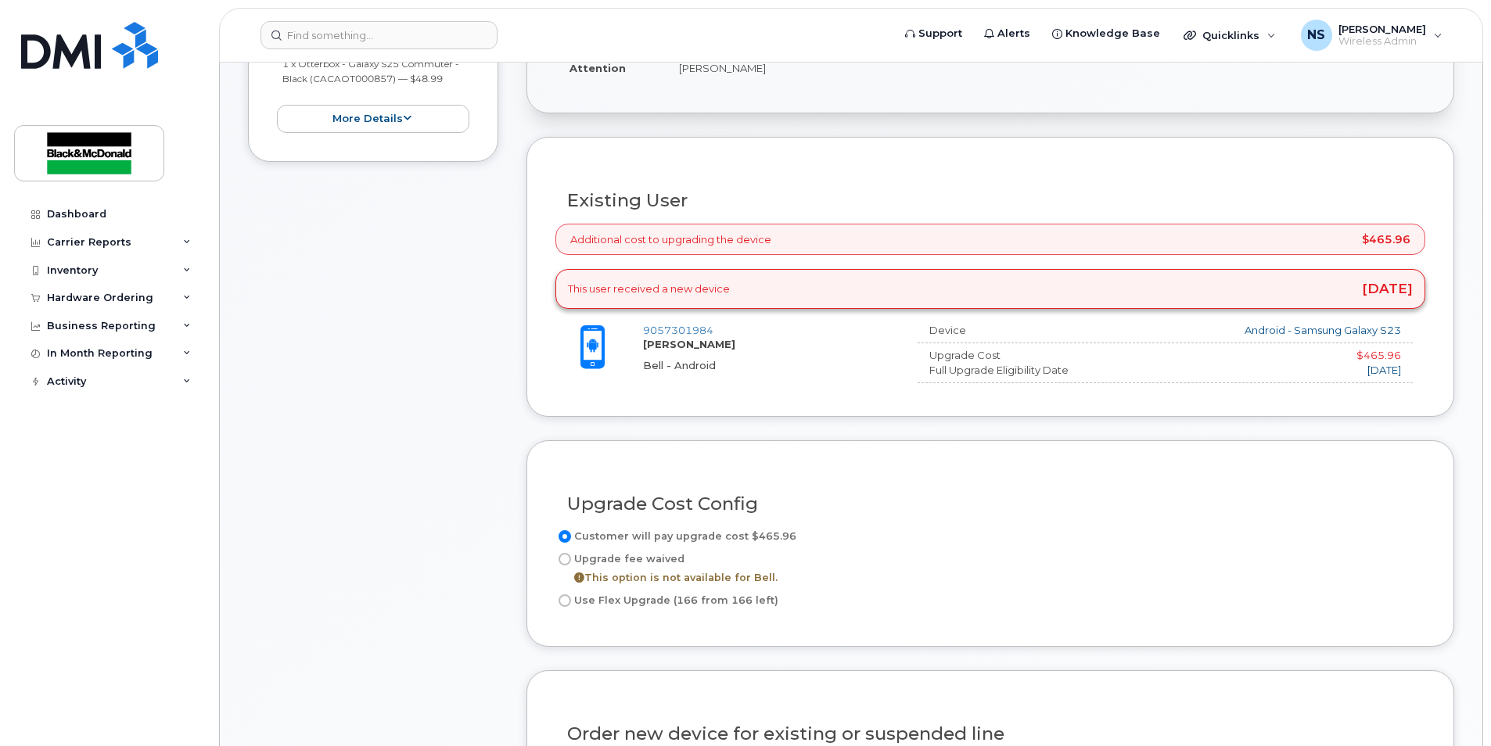
scroll to position [548, 0]
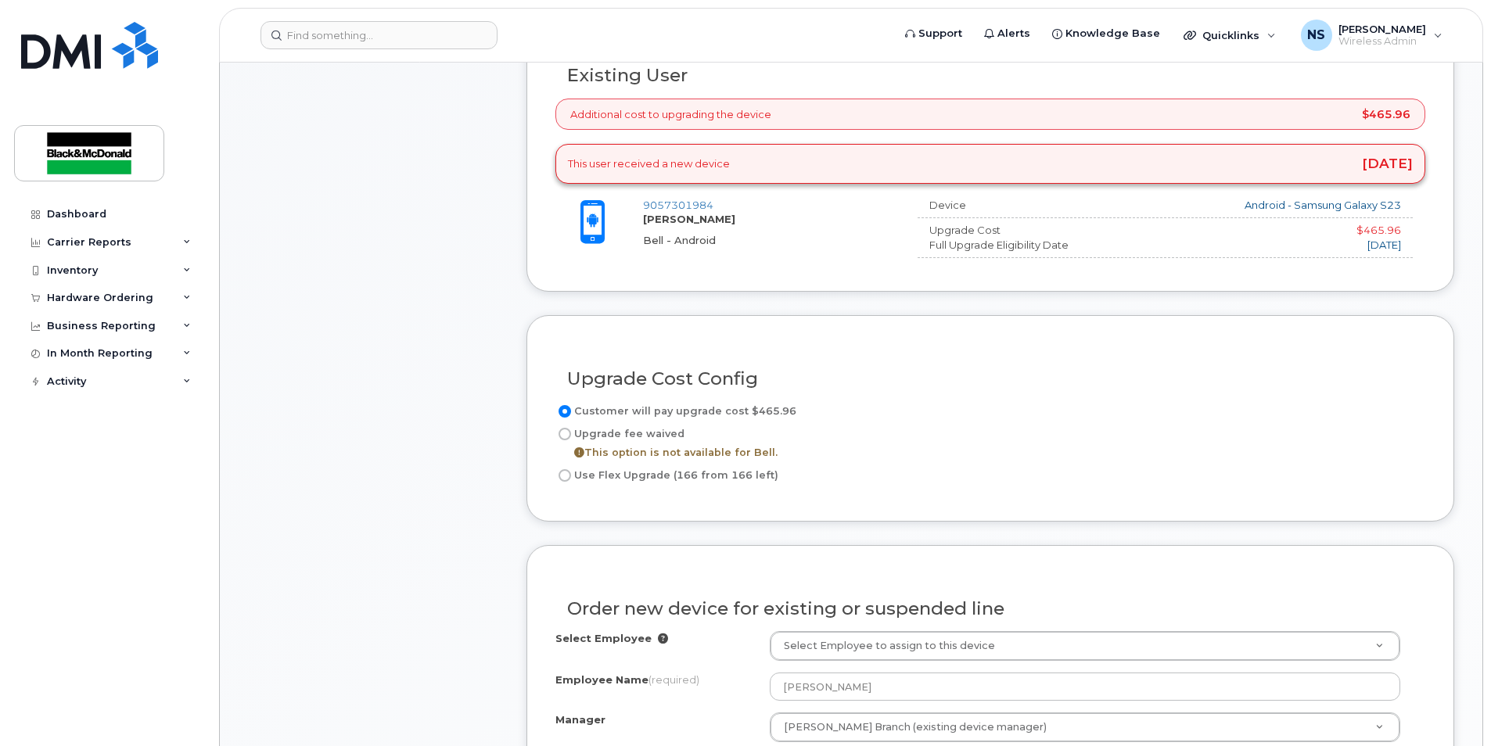
click at [564, 480] on input "Use Flex Upgrade (166 from 166 left)" at bounding box center [565, 475] width 13 height 13
radio input "true"
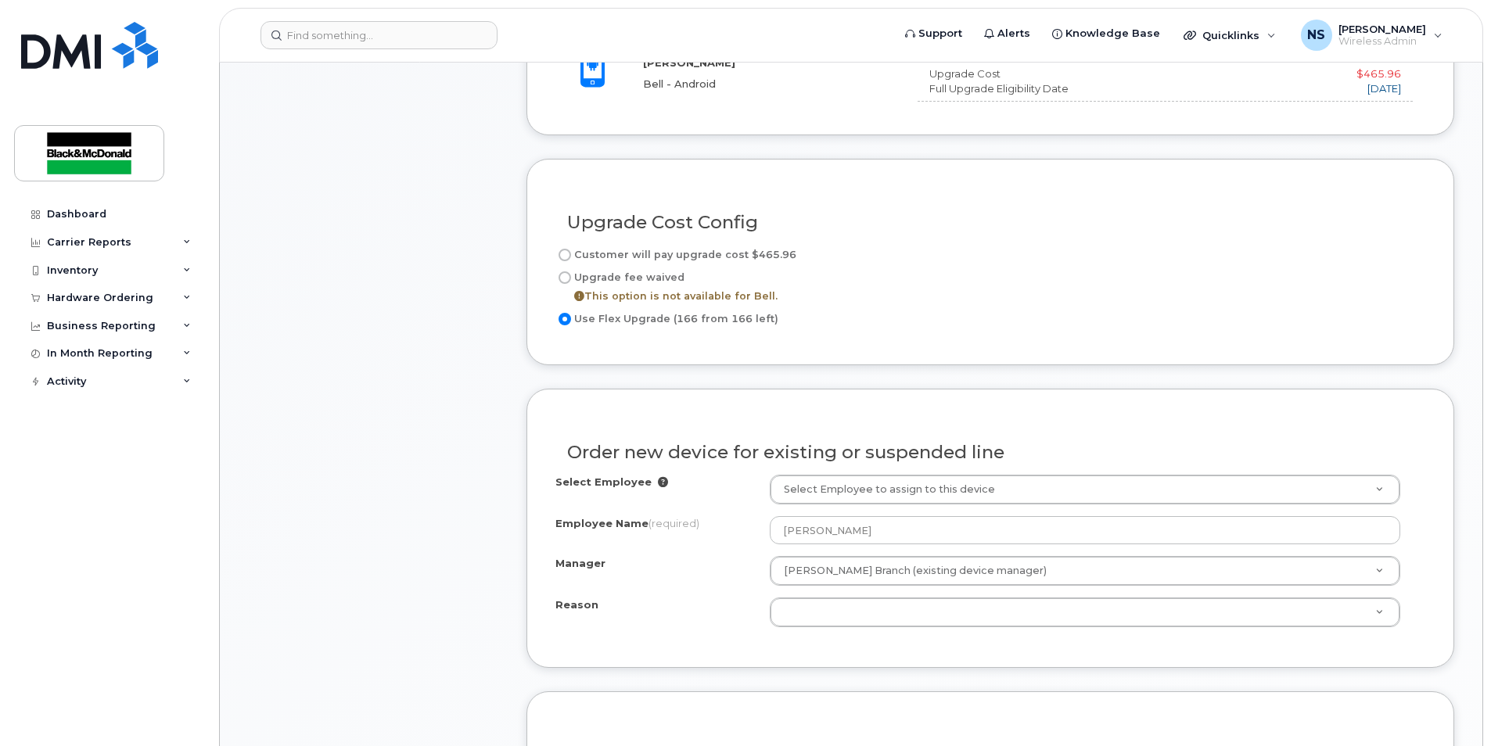
scroll to position [782, 0]
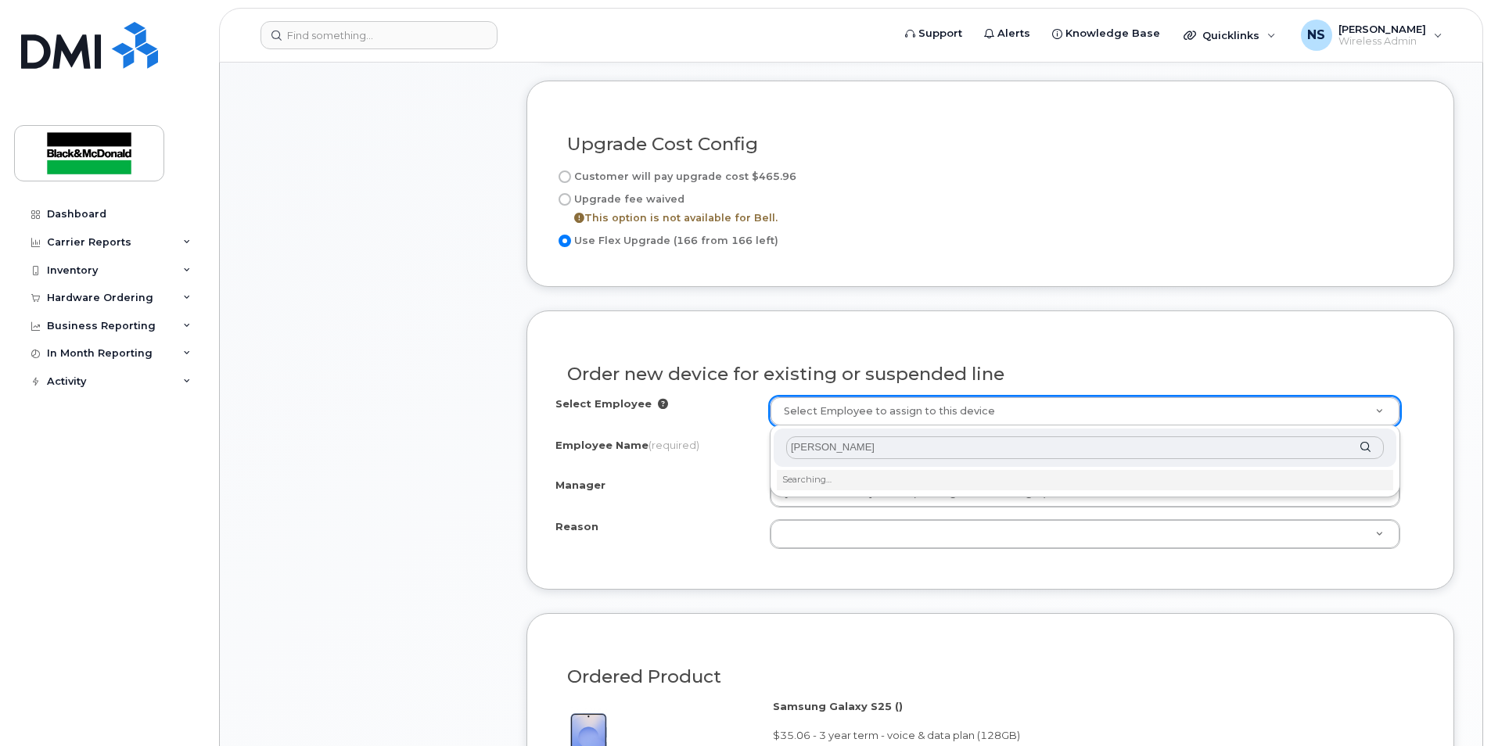
type input "steve walker"
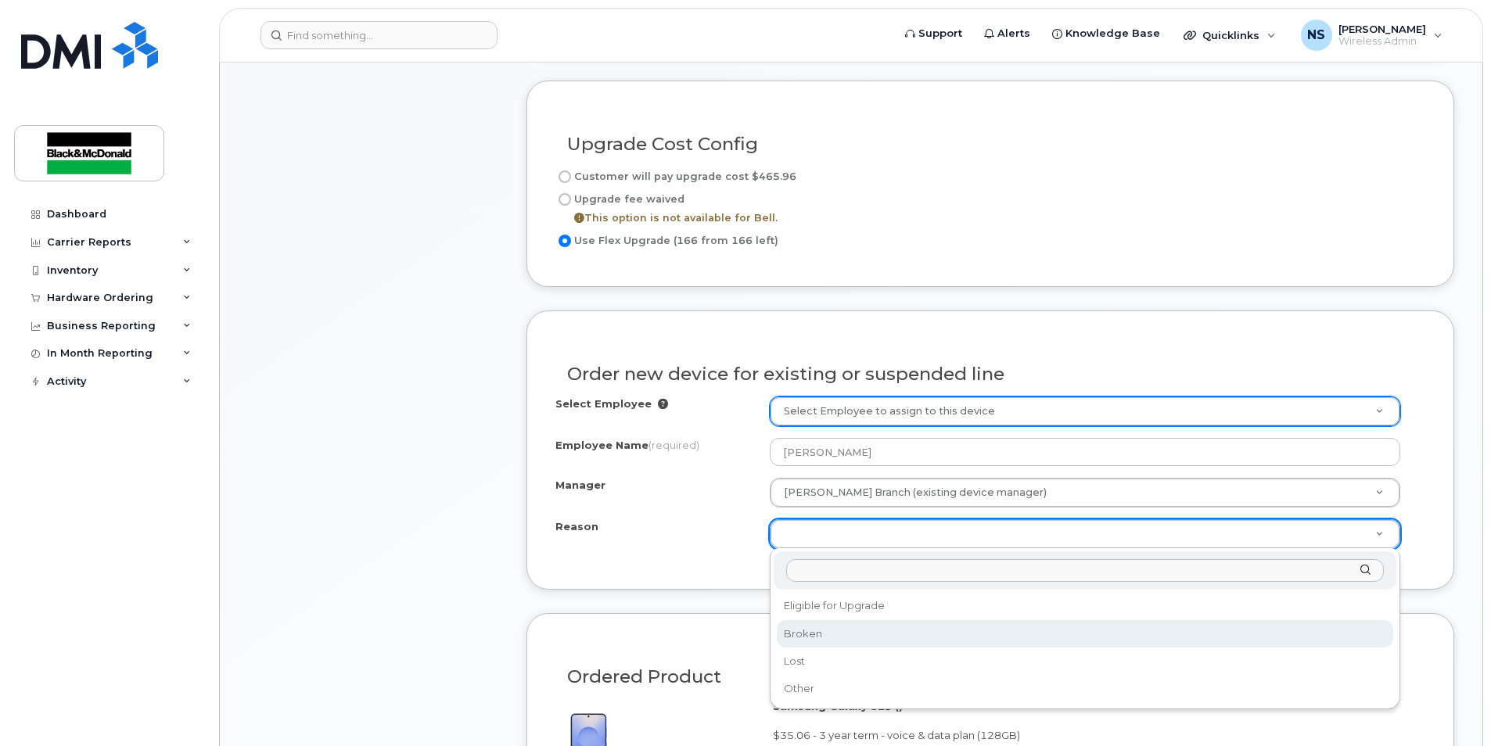
select select "broken"
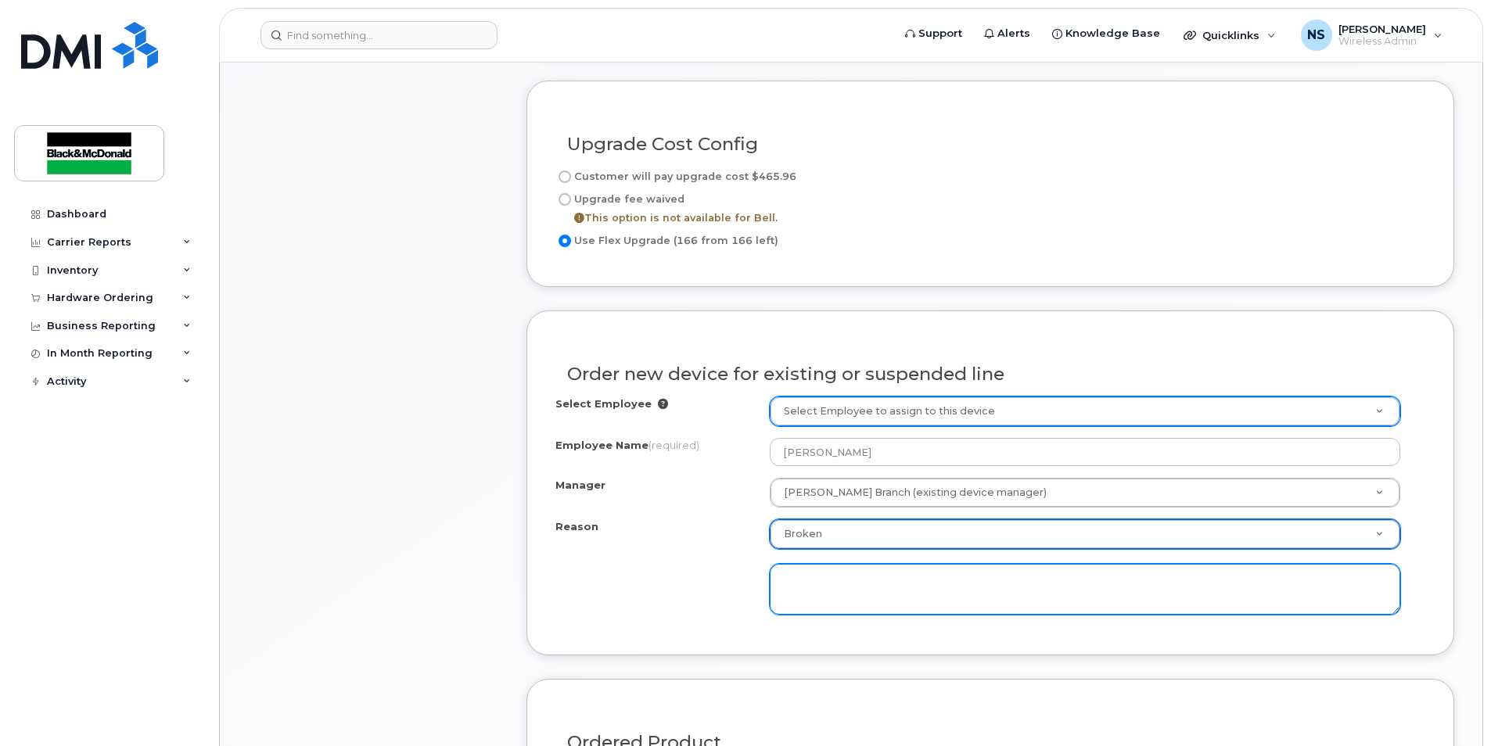
click at [897, 599] on textarea at bounding box center [1085, 590] width 631 height 52
type textarea "Phone is broken and unable to display proper"
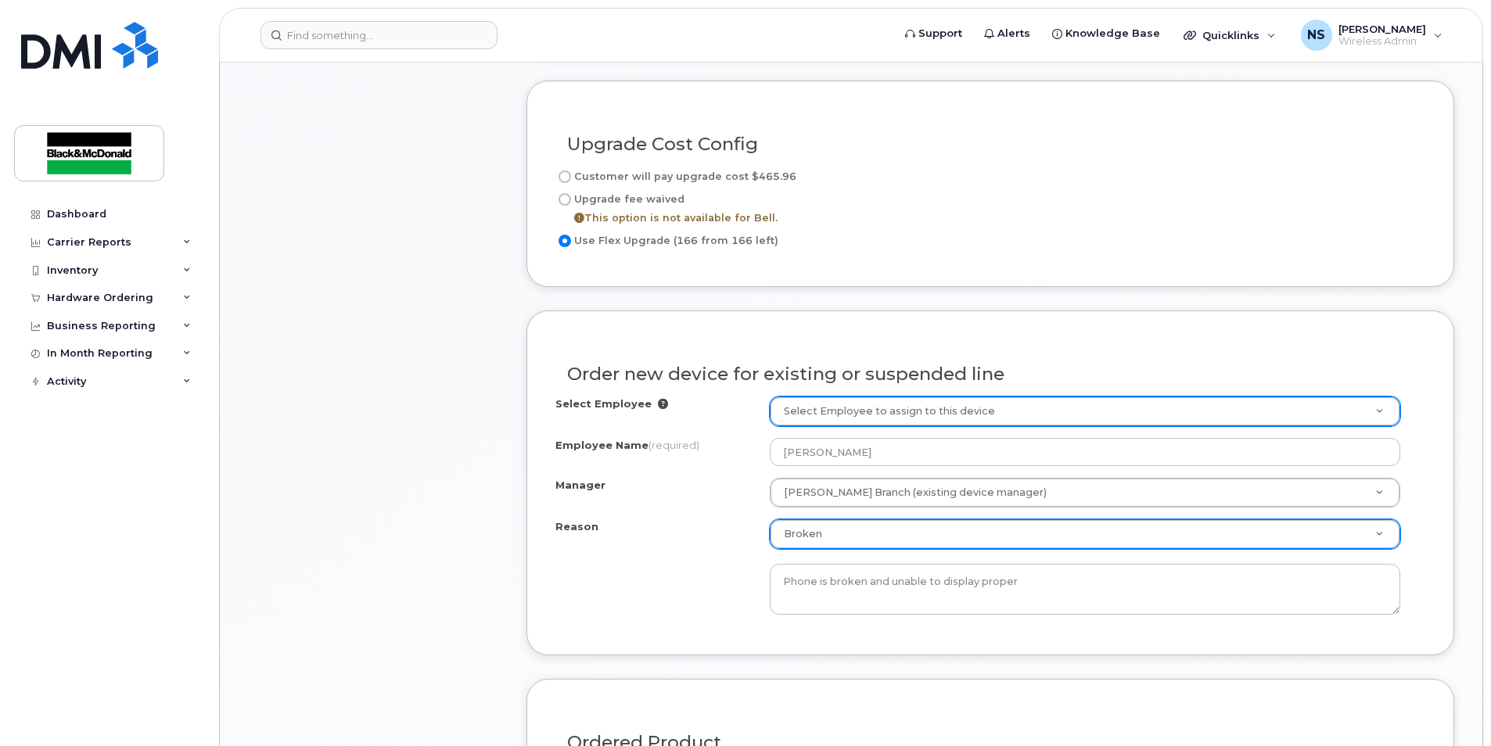
click at [711, 602] on div "Reason Broken Reason Eligible for Upgrade Broken Lost Other Phone is broken and…" at bounding box center [991, 567] width 870 height 95
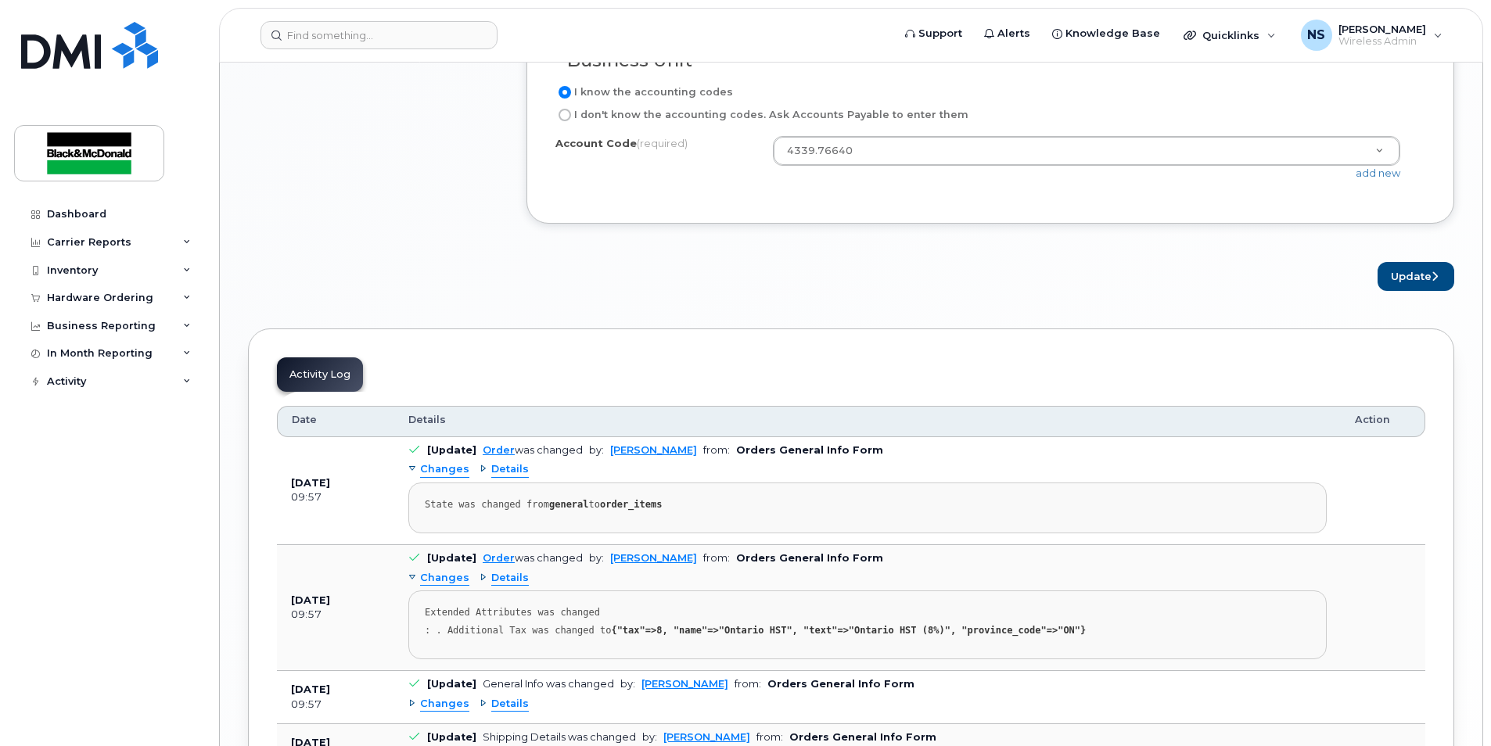
scroll to position [1800, 0]
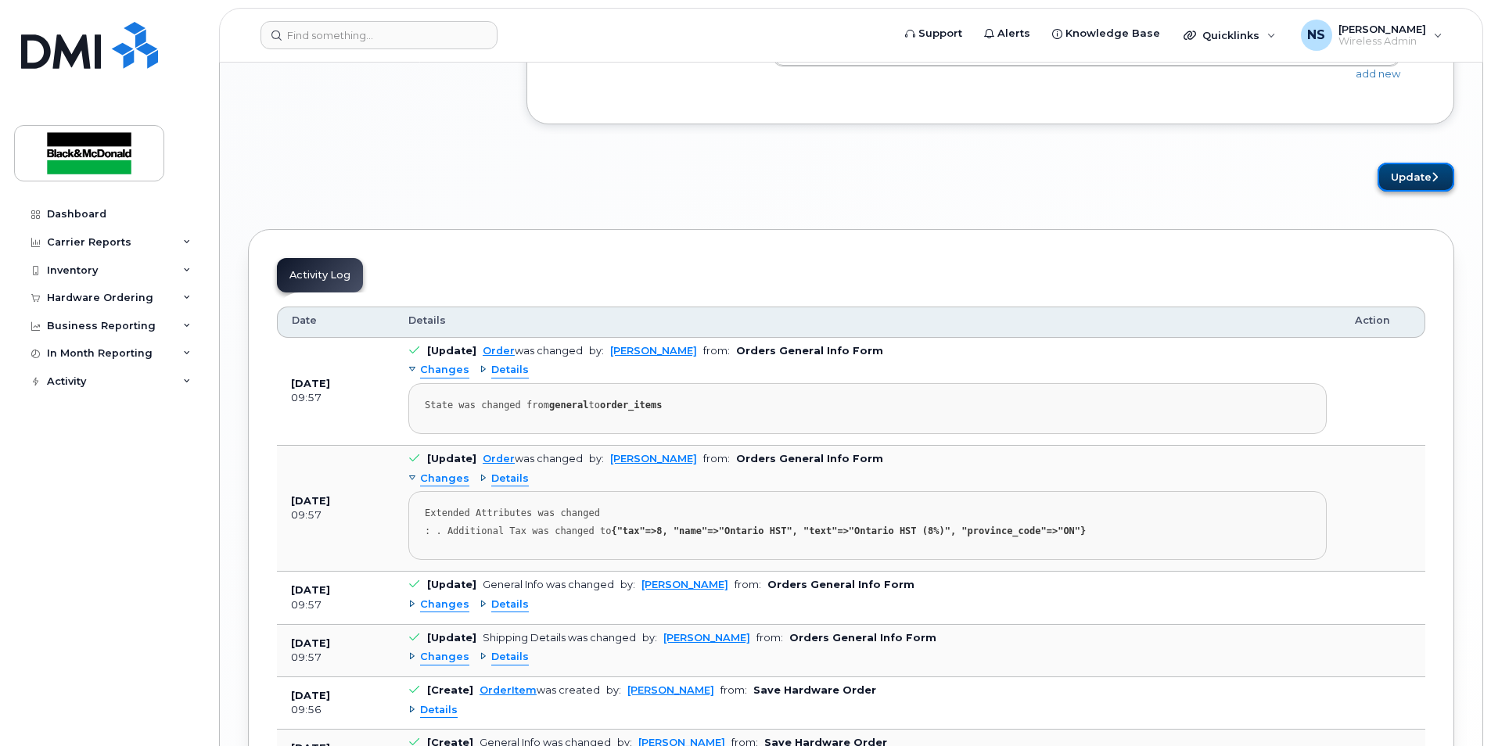
click at [1396, 172] on button "Update" at bounding box center [1416, 177] width 77 height 29
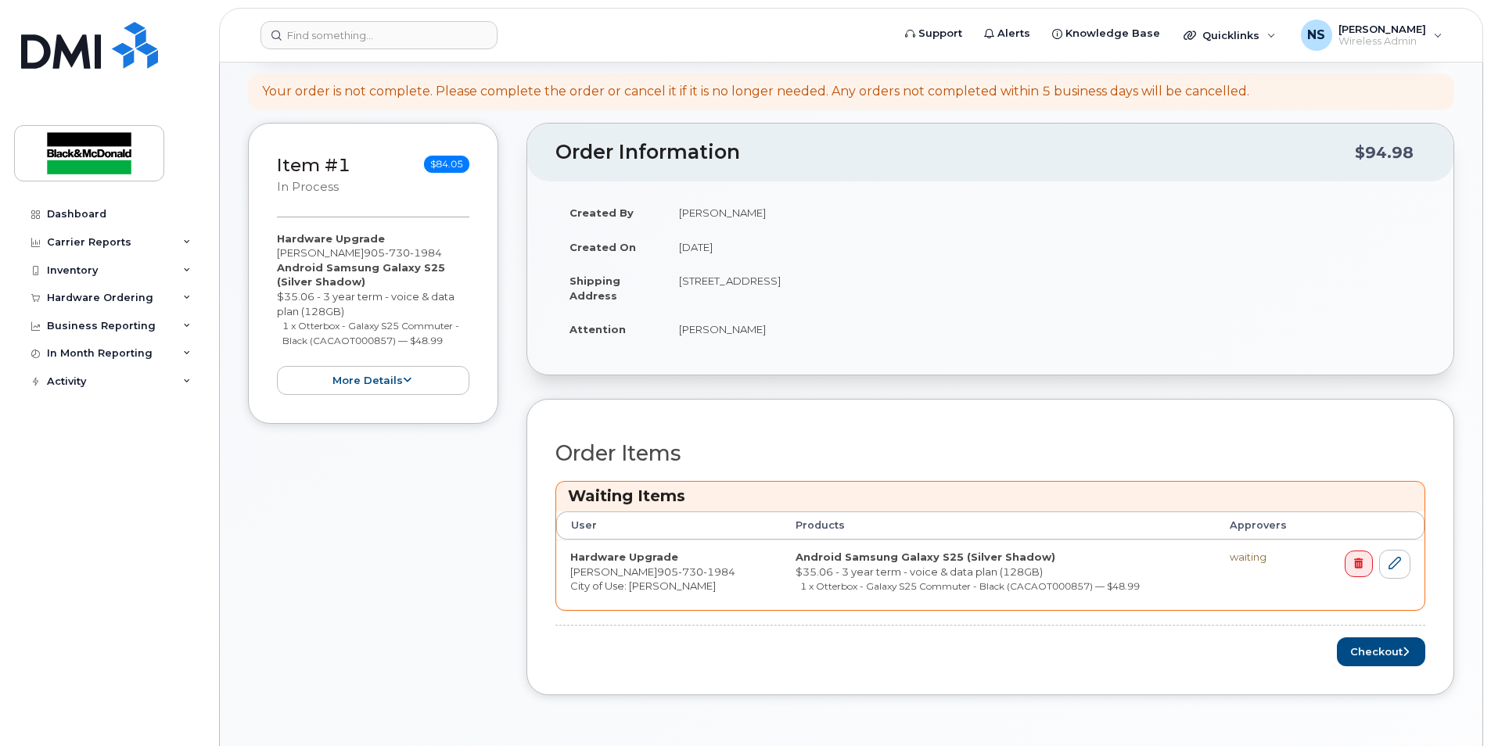
scroll to position [313, 0]
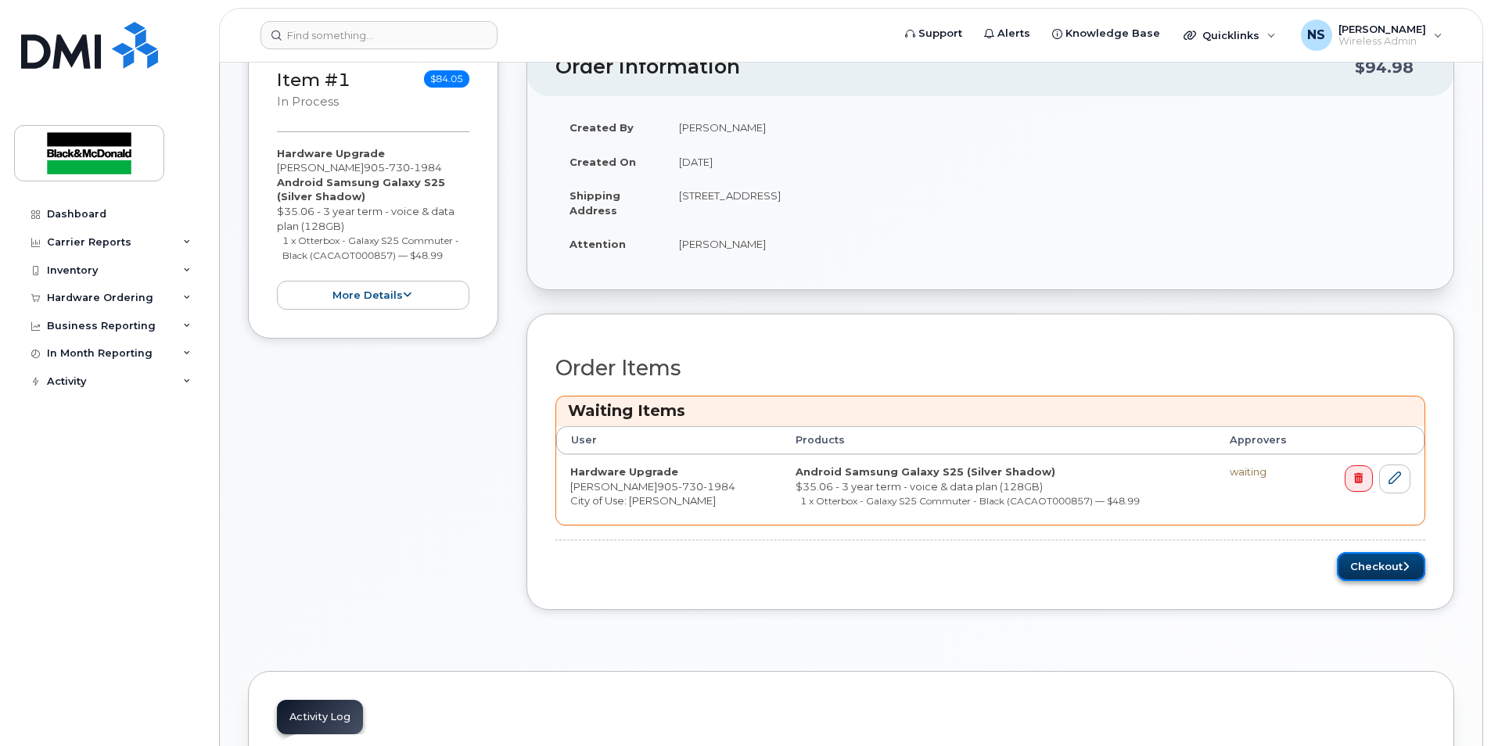
click at [1408, 572] on button "Checkout" at bounding box center [1381, 566] width 88 height 29
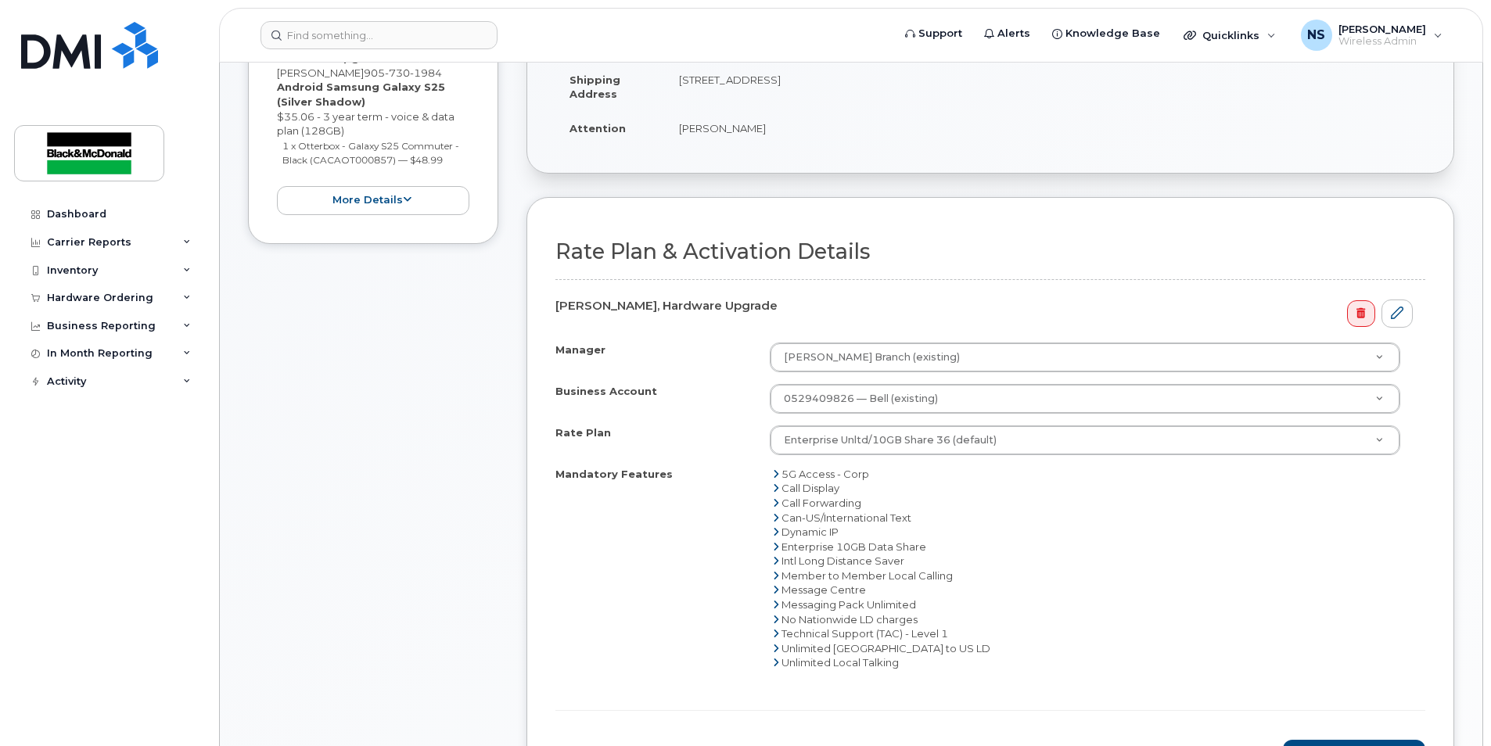
scroll to position [391, 0]
